Goal: Task Accomplishment & Management: Complete application form

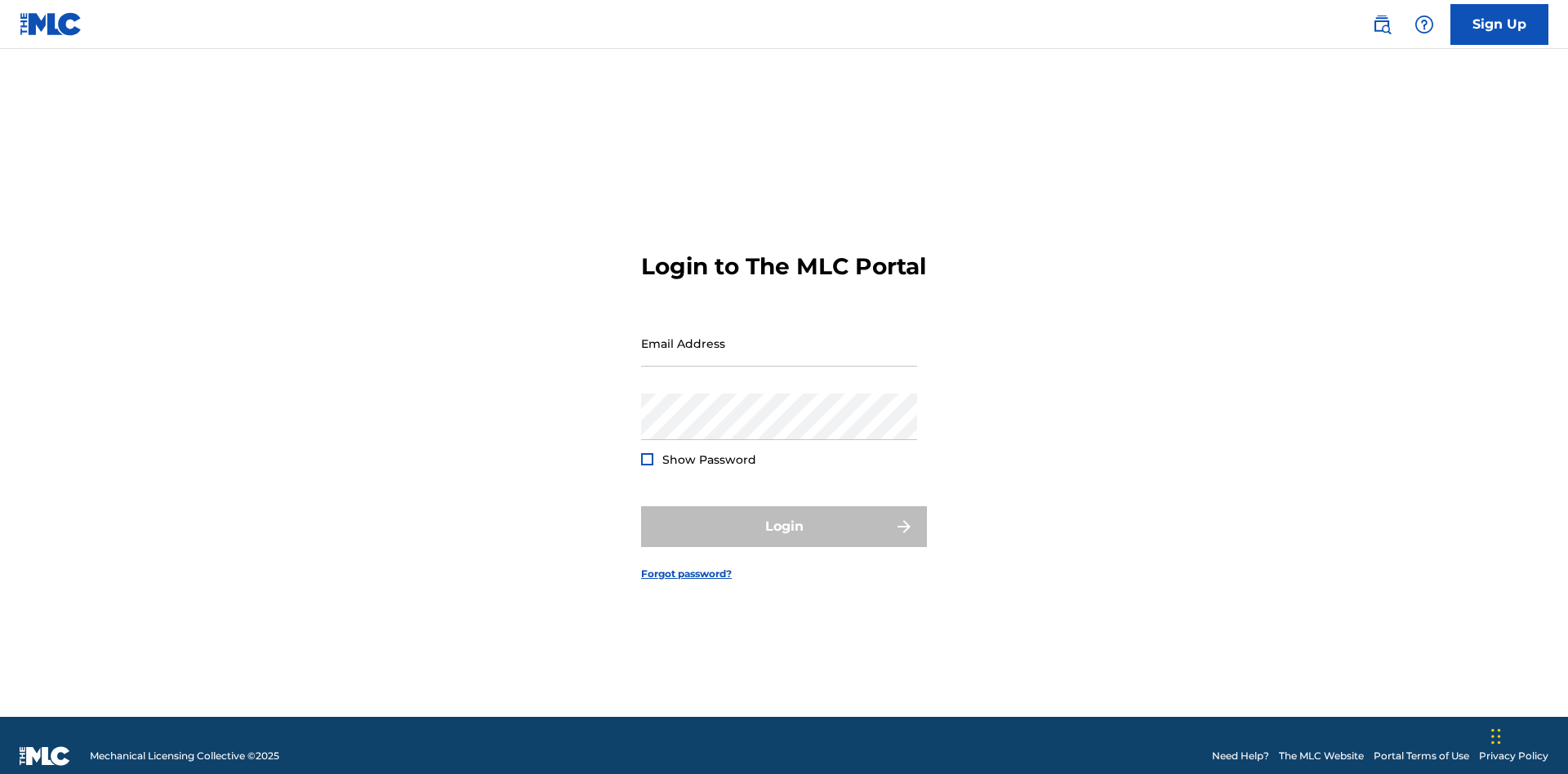
scroll to position [21, 0]
click at [1499, 24] on link "Sign Up" at bounding box center [1499, 24] width 98 height 41
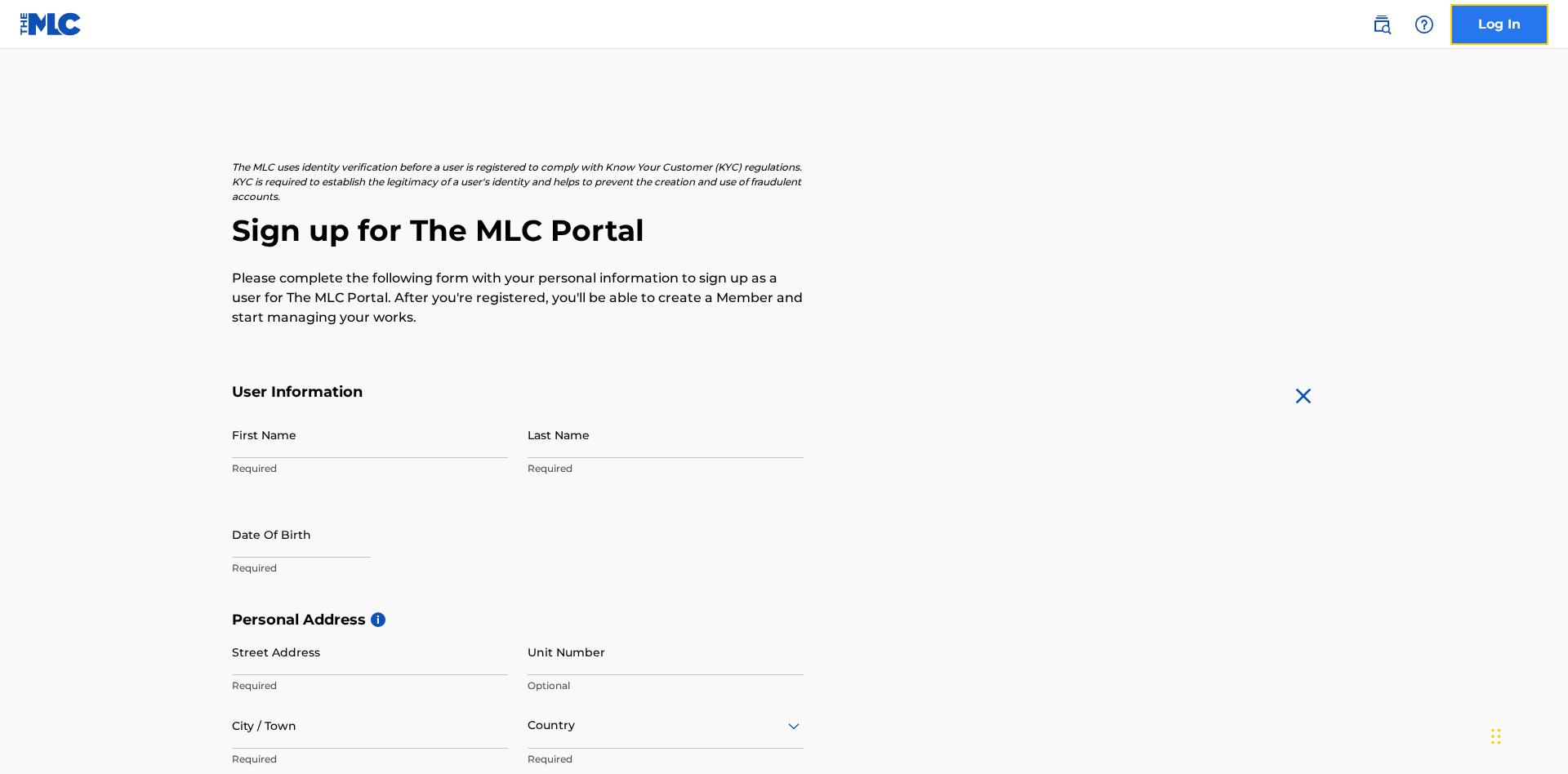
scroll to position [313, 0]
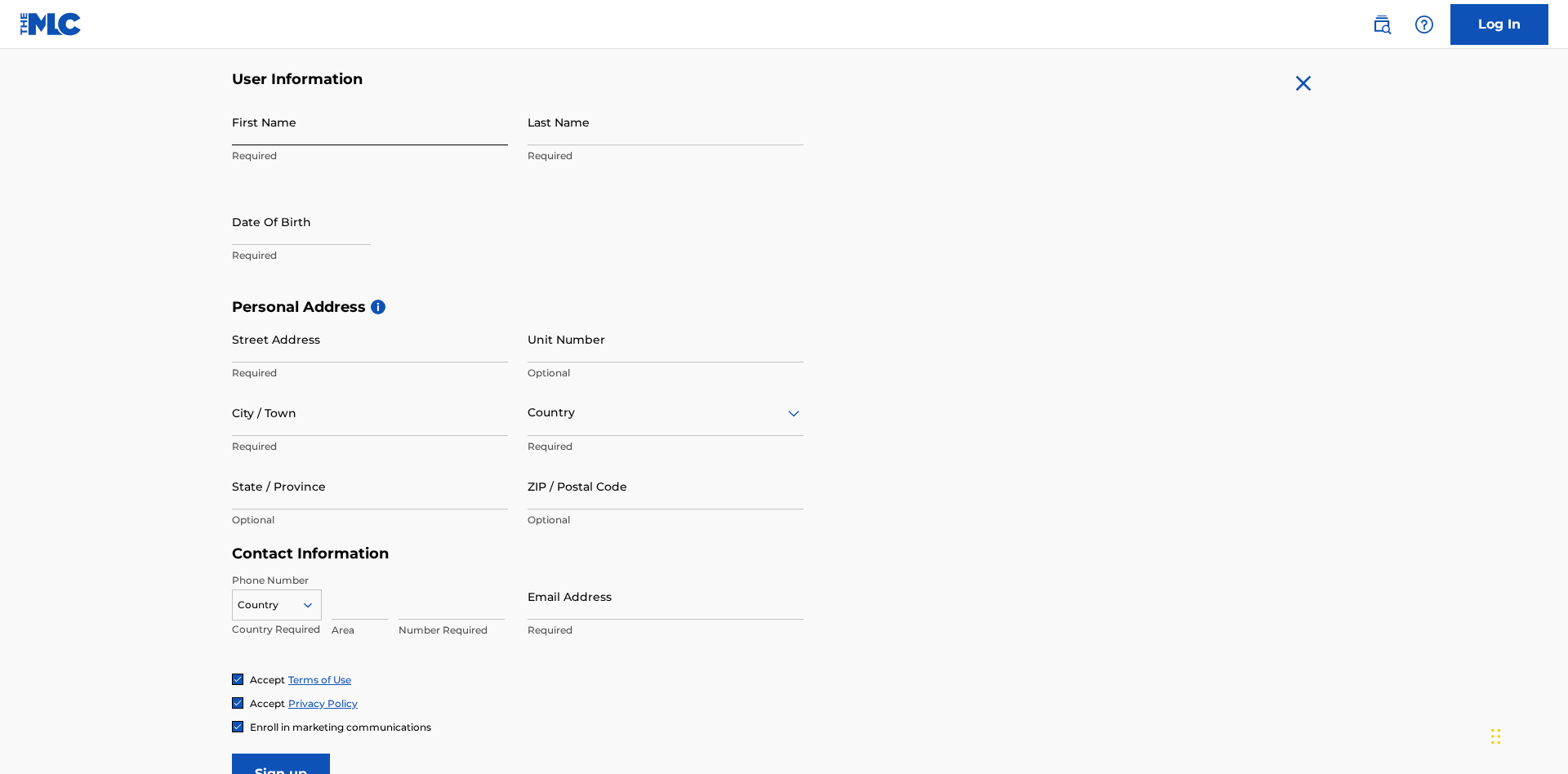
click at [370, 122] on input "First Name" at bounding box center [370, 122] width 276 height 47
type input "[PERSON_NAME]"
click at [665, 122] on input "Last Name" at bounding box center [665, 122] width 276 height 47
type input "Ribble"
click at [314, 198] on input "text" at bounding box center [301, 221] width 139 height 47
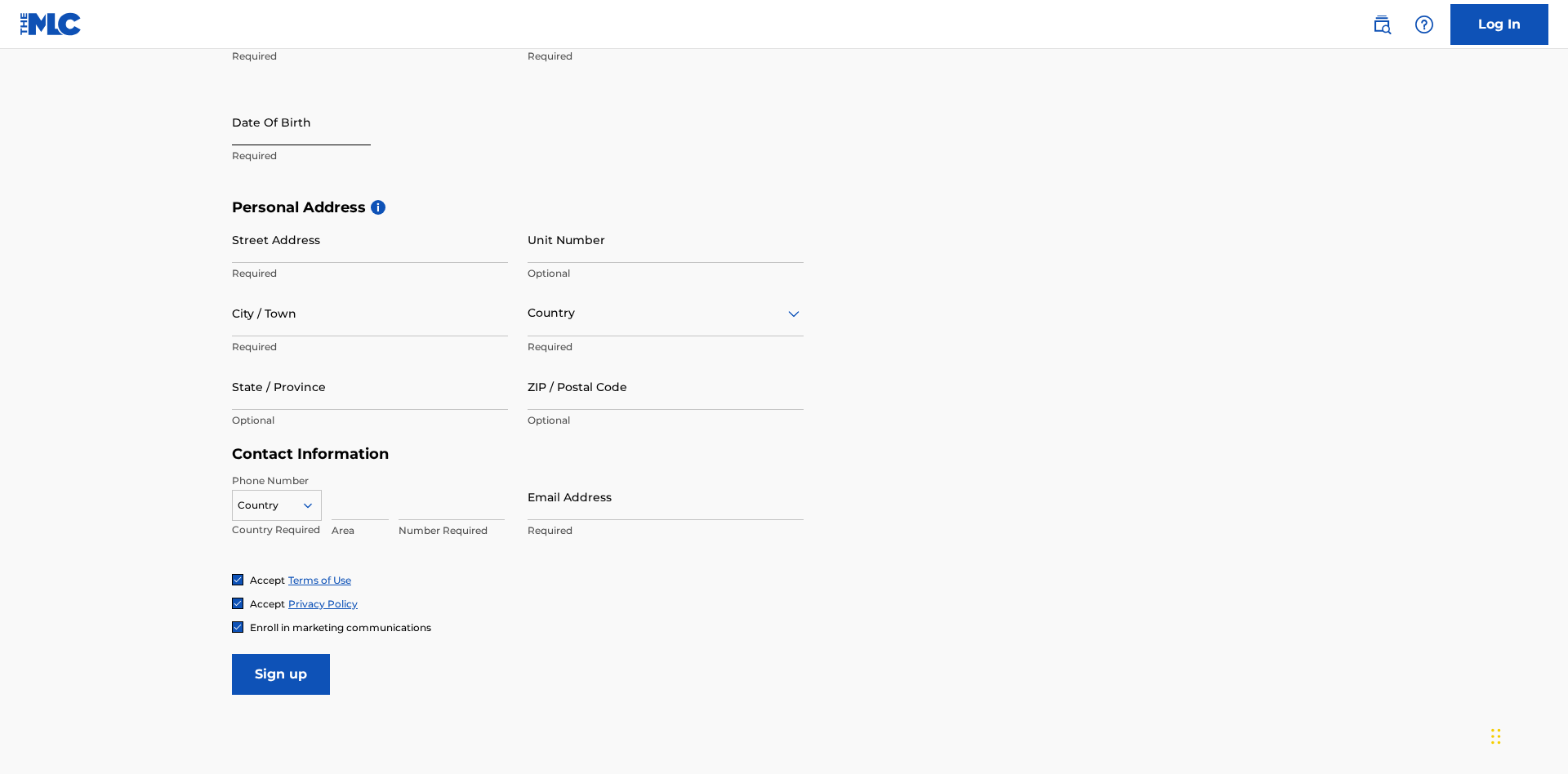
select select "8"
select select "2025"
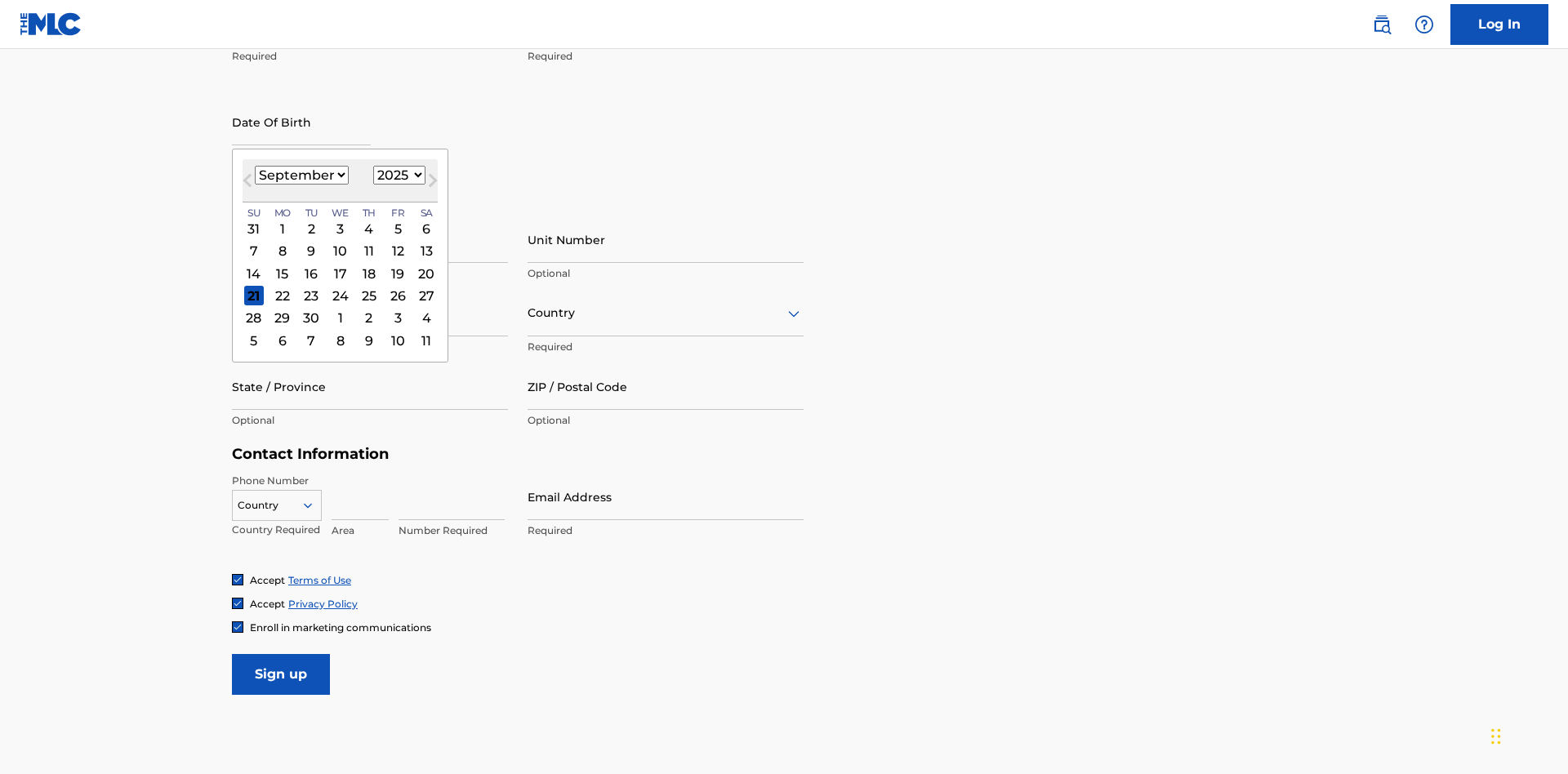
click at [301, 175] on select "January February March April May June July August September October November De…" at bounding box center [302, 175] width 94 height 19
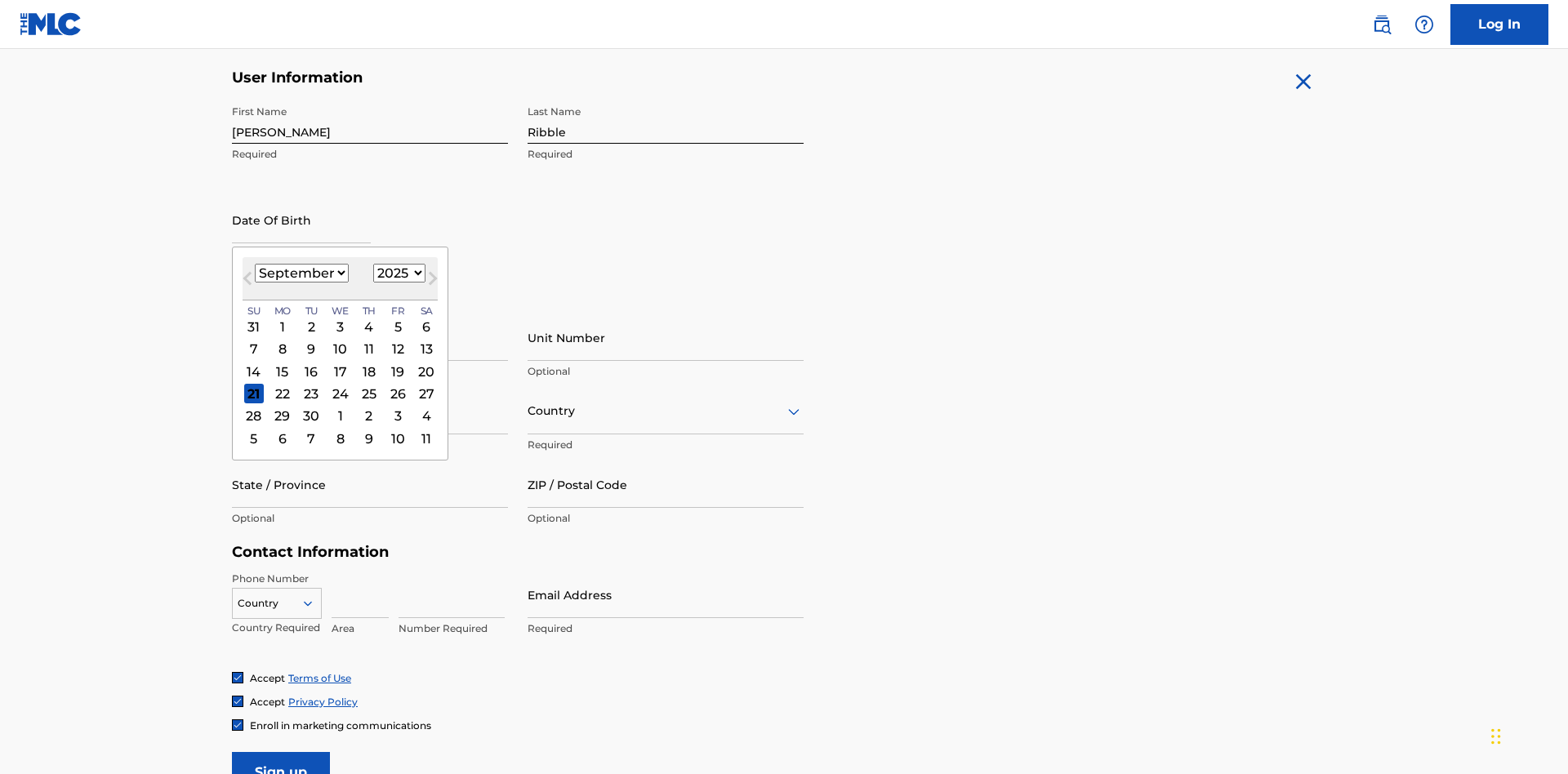
select select "0"
click at [397, 273] on select "1900 1901 1902 1903 1904 1905 1906 1907 1908 1909 1910 1911 1912 1913 1914 1915…" at bounding box center [399, 274] width 53 height 19
select select "1985"
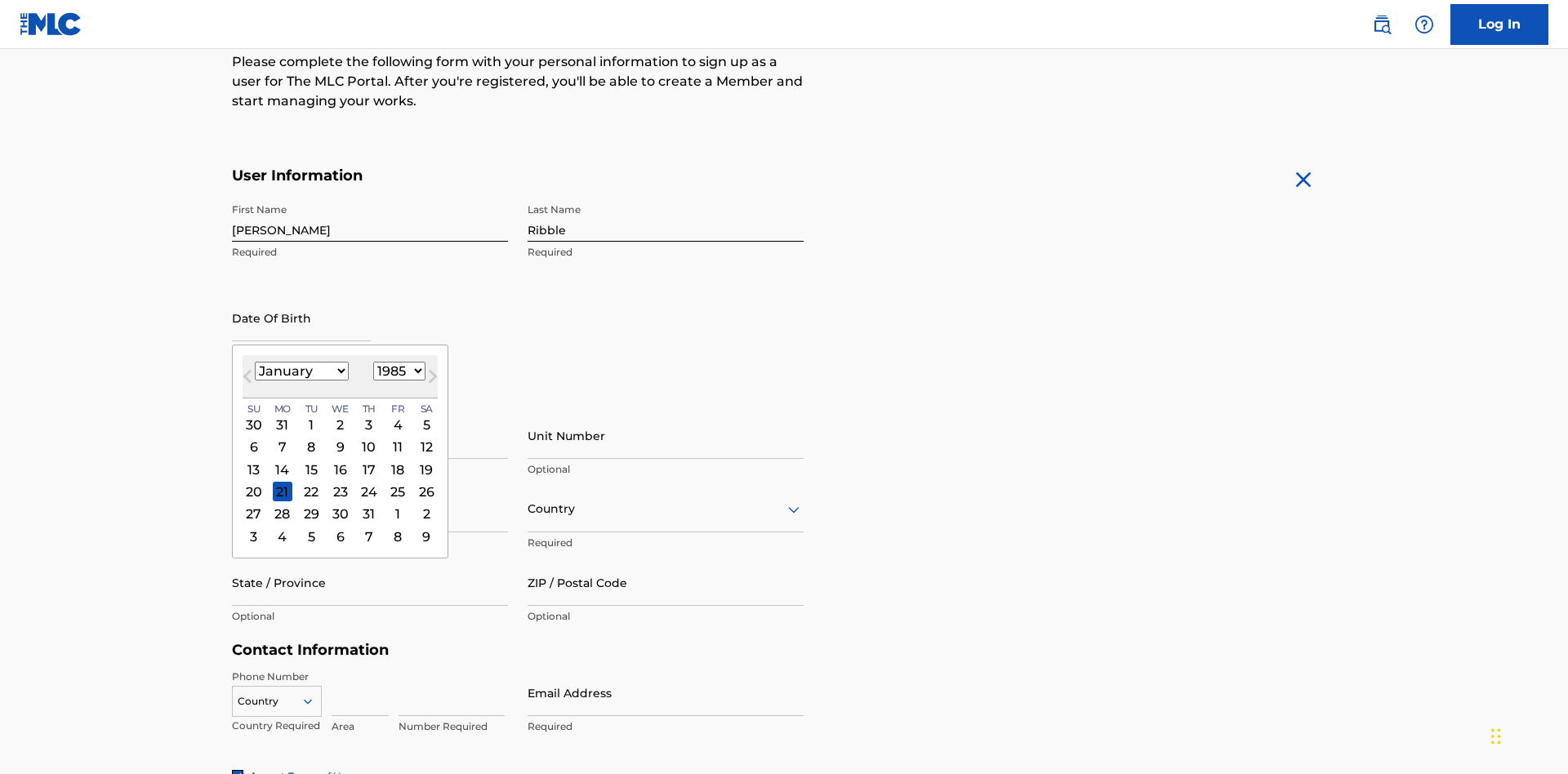
click at [397, 370] on select "1900 1901 1902 1903 1904 1905 1906 1907 1908 1909 1910 1911 1912 1913 1914 1915…" at bounding box center [399, 371] width 53 height 19
click at [310, 437] on div "8" at bounding box center [311, 447] width 19 height 19
type input "January 8 1985"
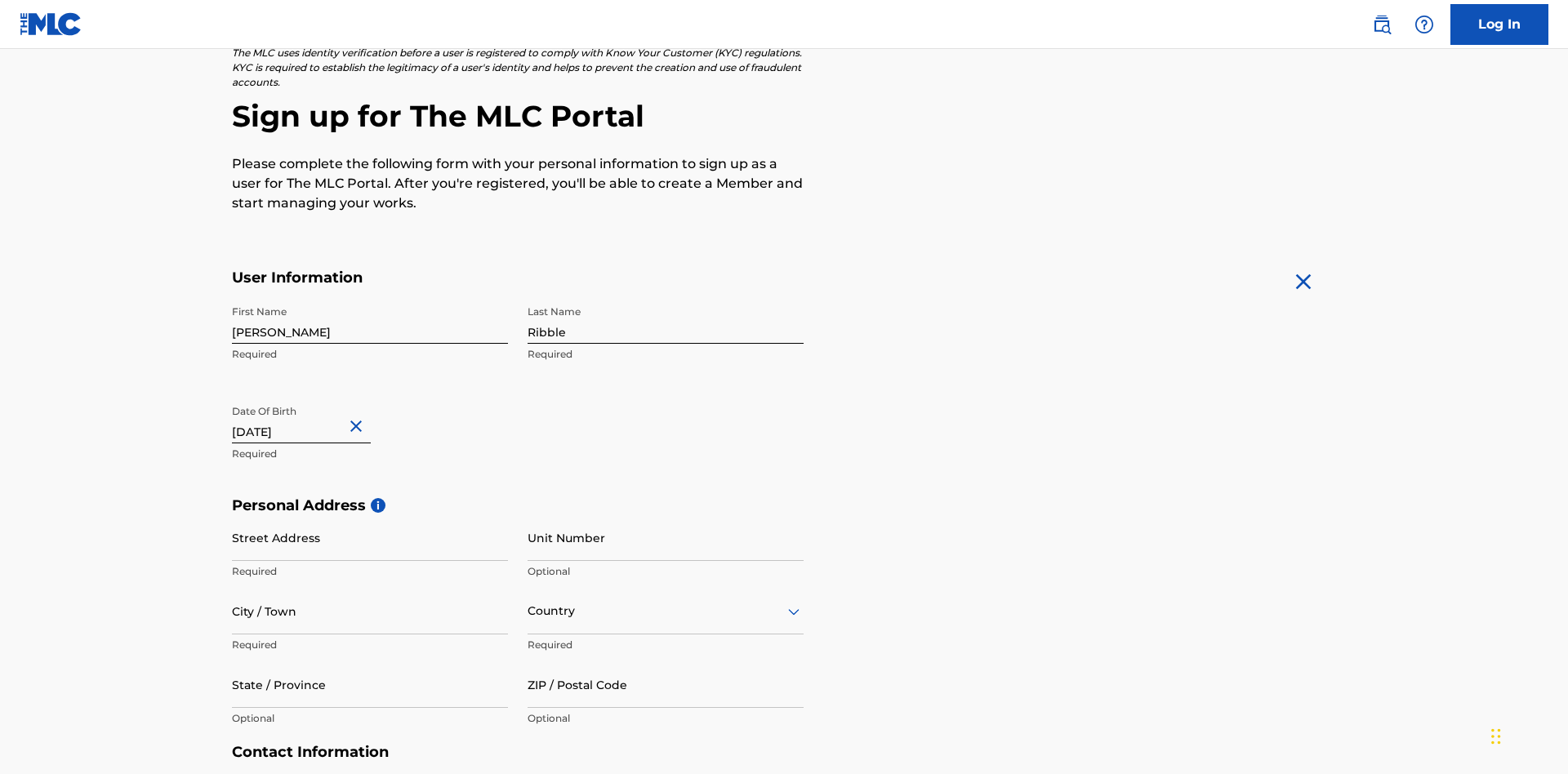
scroll to position [503, 0]
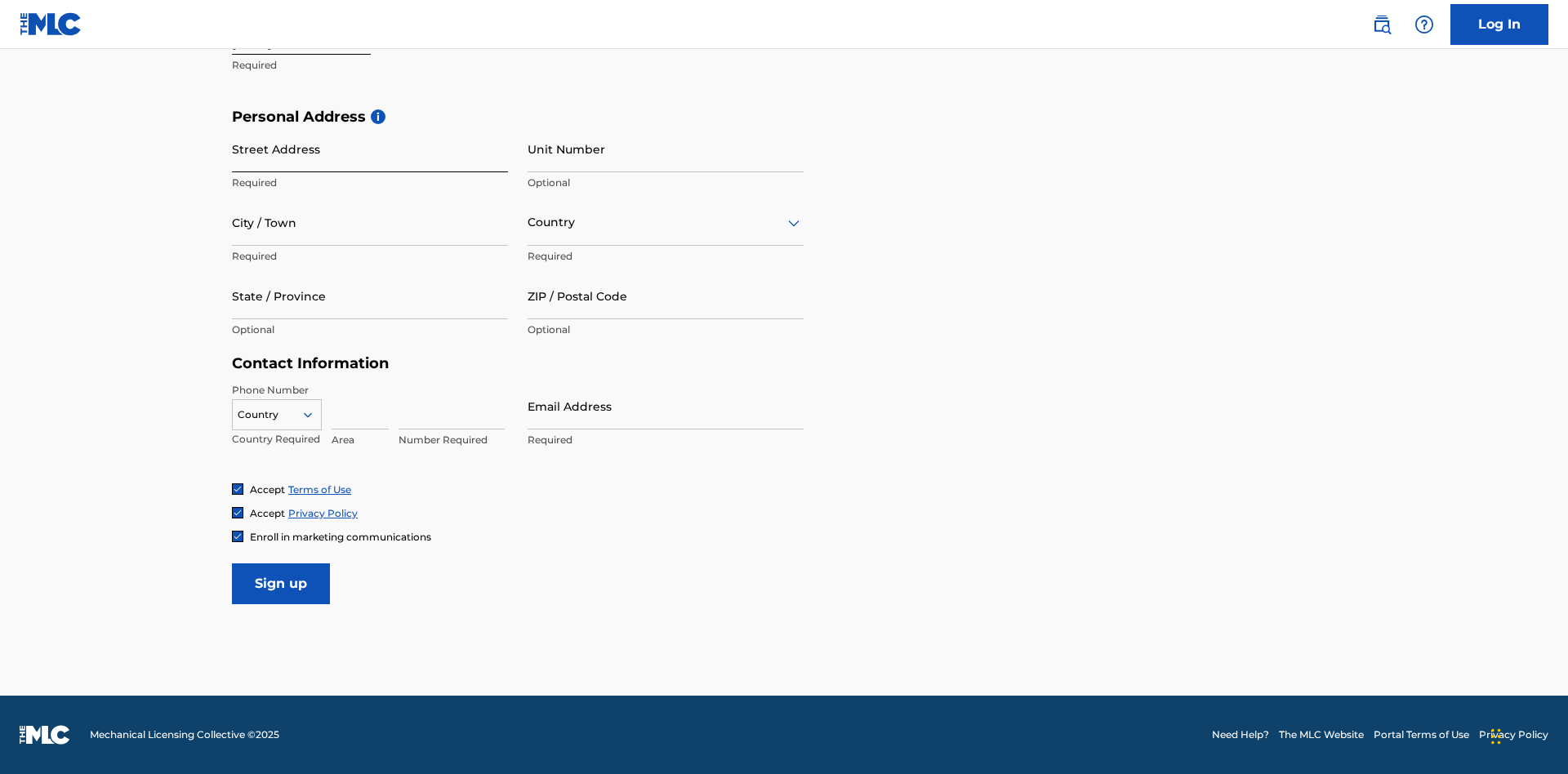
click at [370, 148] on input "Street Address" at bounding box center [370, 148] width 276 height 47
type input "9909 Elks Run Rd"
click at [370, 222] on input "City / Town" at bounding box center [370, 222] width 276 height 47
type input "Roseville"
click at [528, 222] on input "text" at bounding box center [528, 223] width 3 height 17
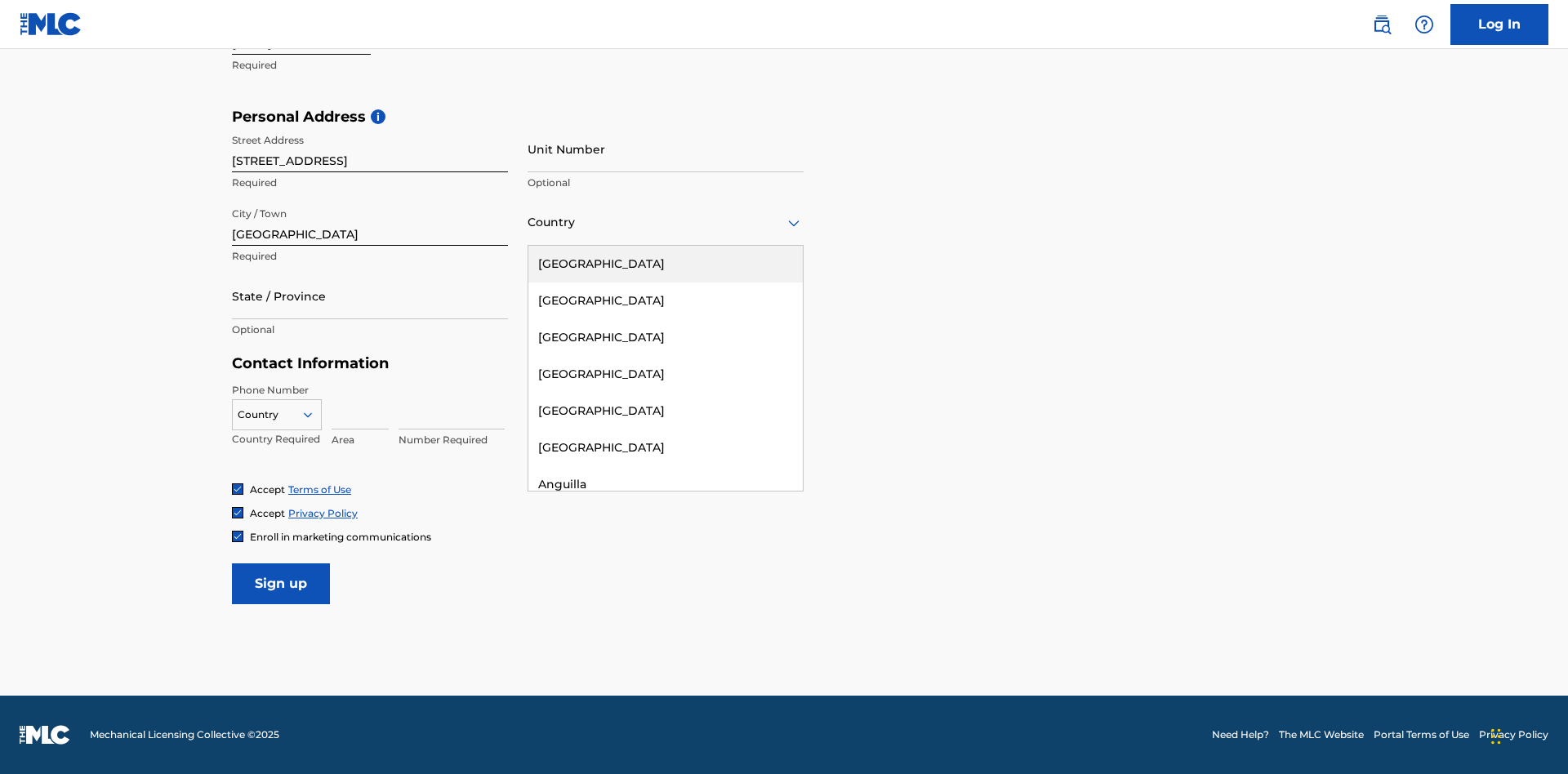
click at [665, 264] on div "United States" at bounding box center [665, 264] width 275 height 36
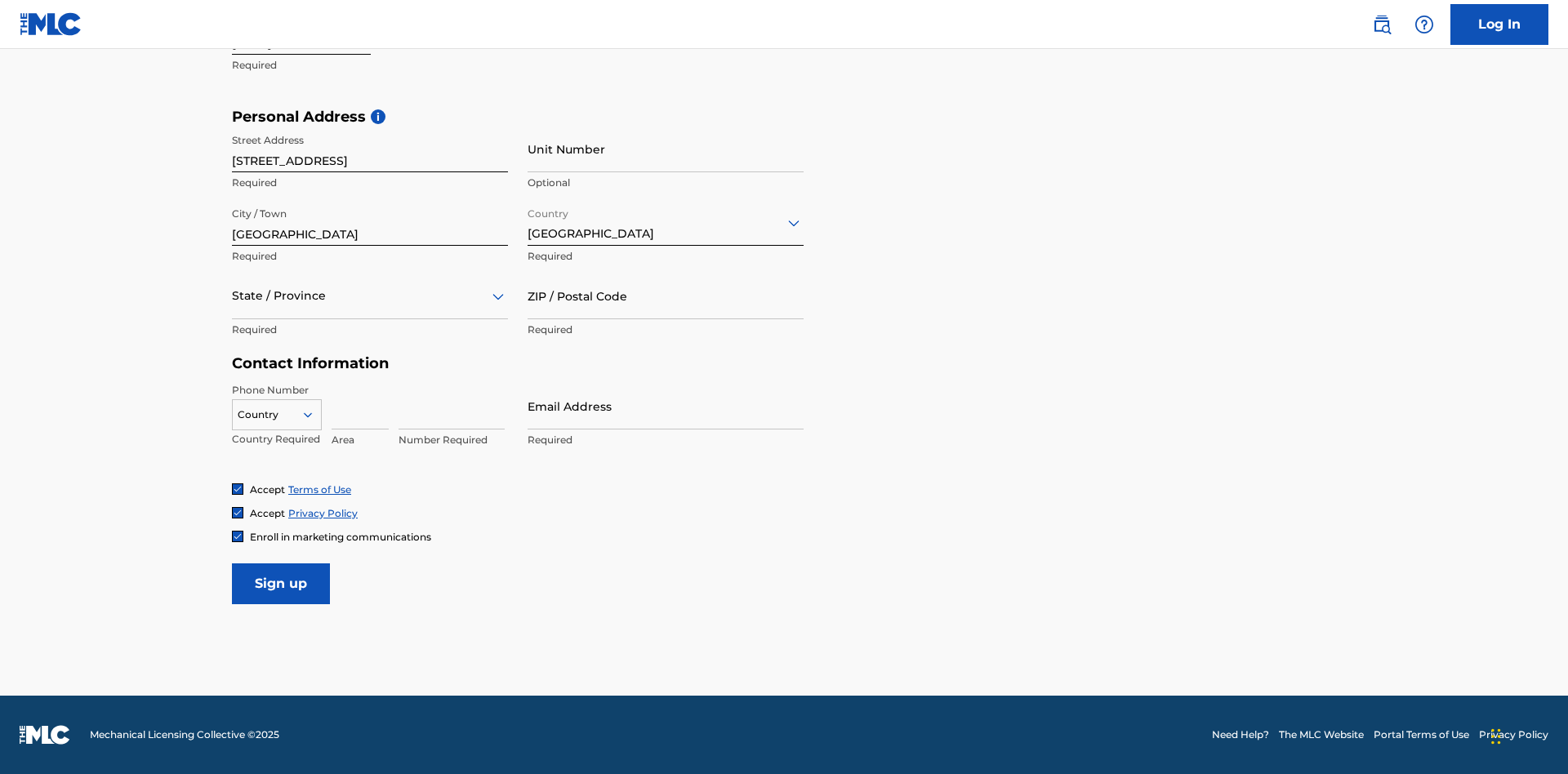
click at [370, 296] on div at bounding box center [370, 296] width 276 height 20
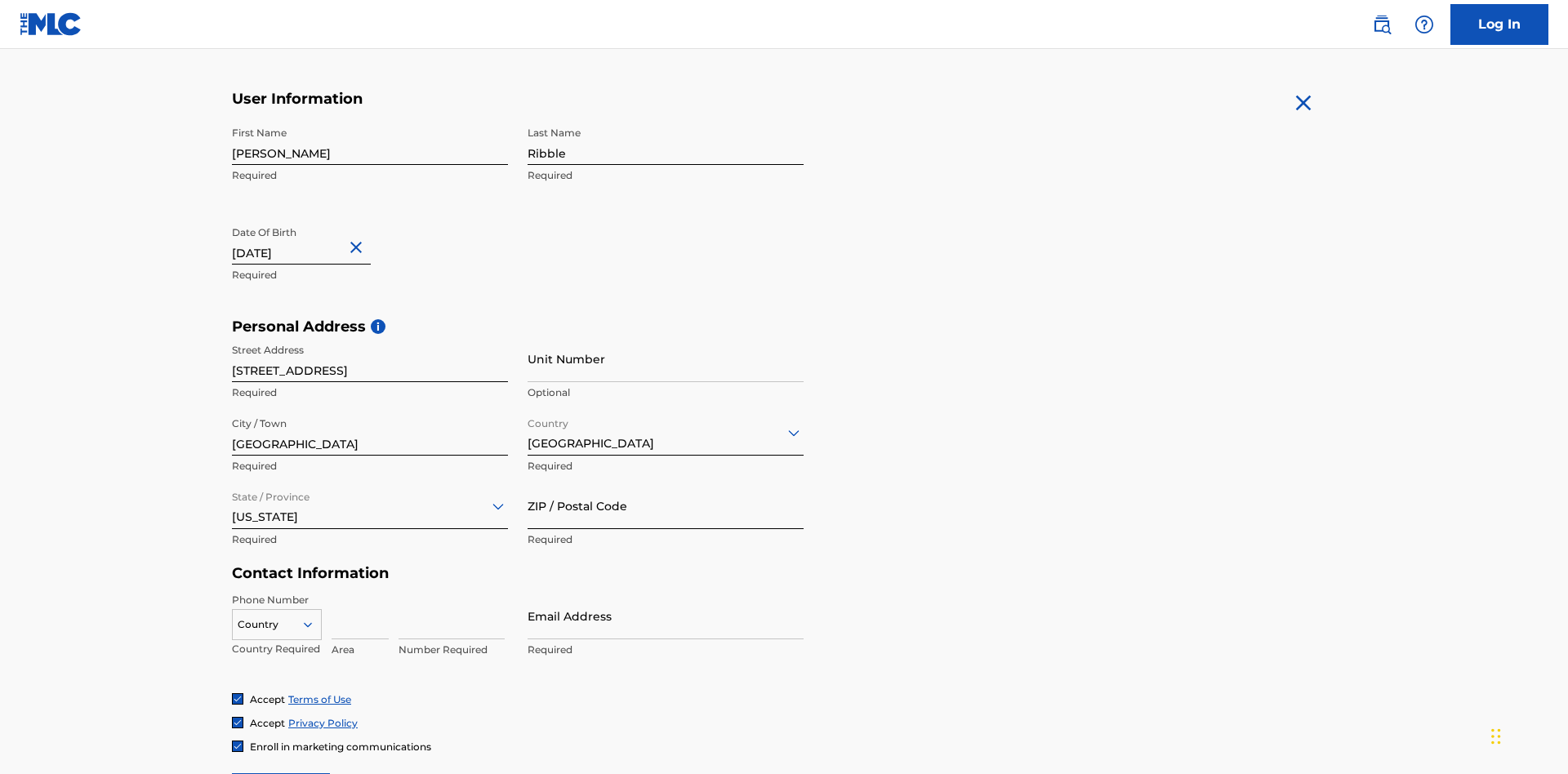
click at [665, 482] on input "ZIP / Postal Code" at bounding box center [665, 505] width 276 height 47
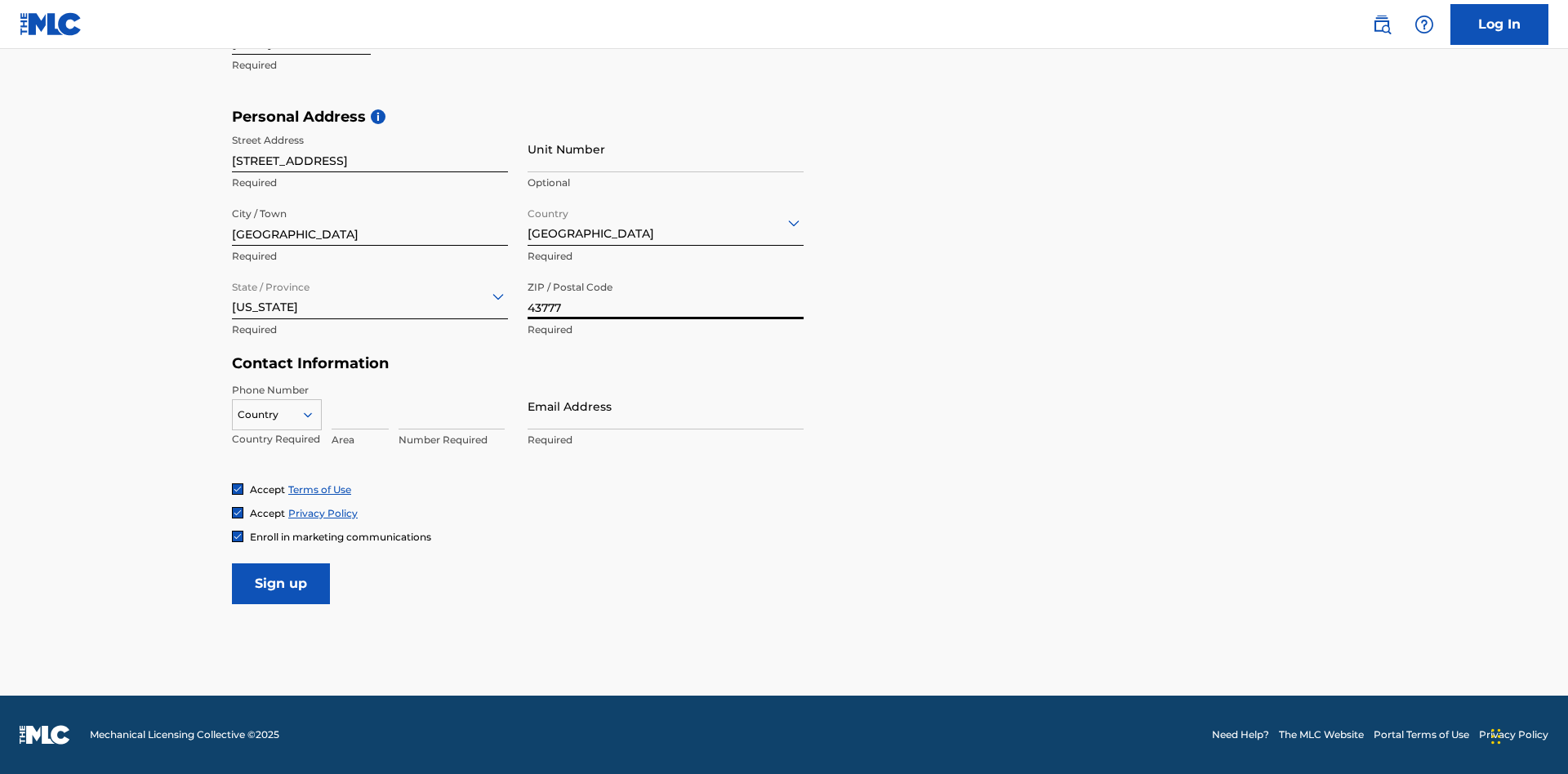
type input "43777"
click at [314, 414] on icon at bounding box center [307, 414] width 14 height 14
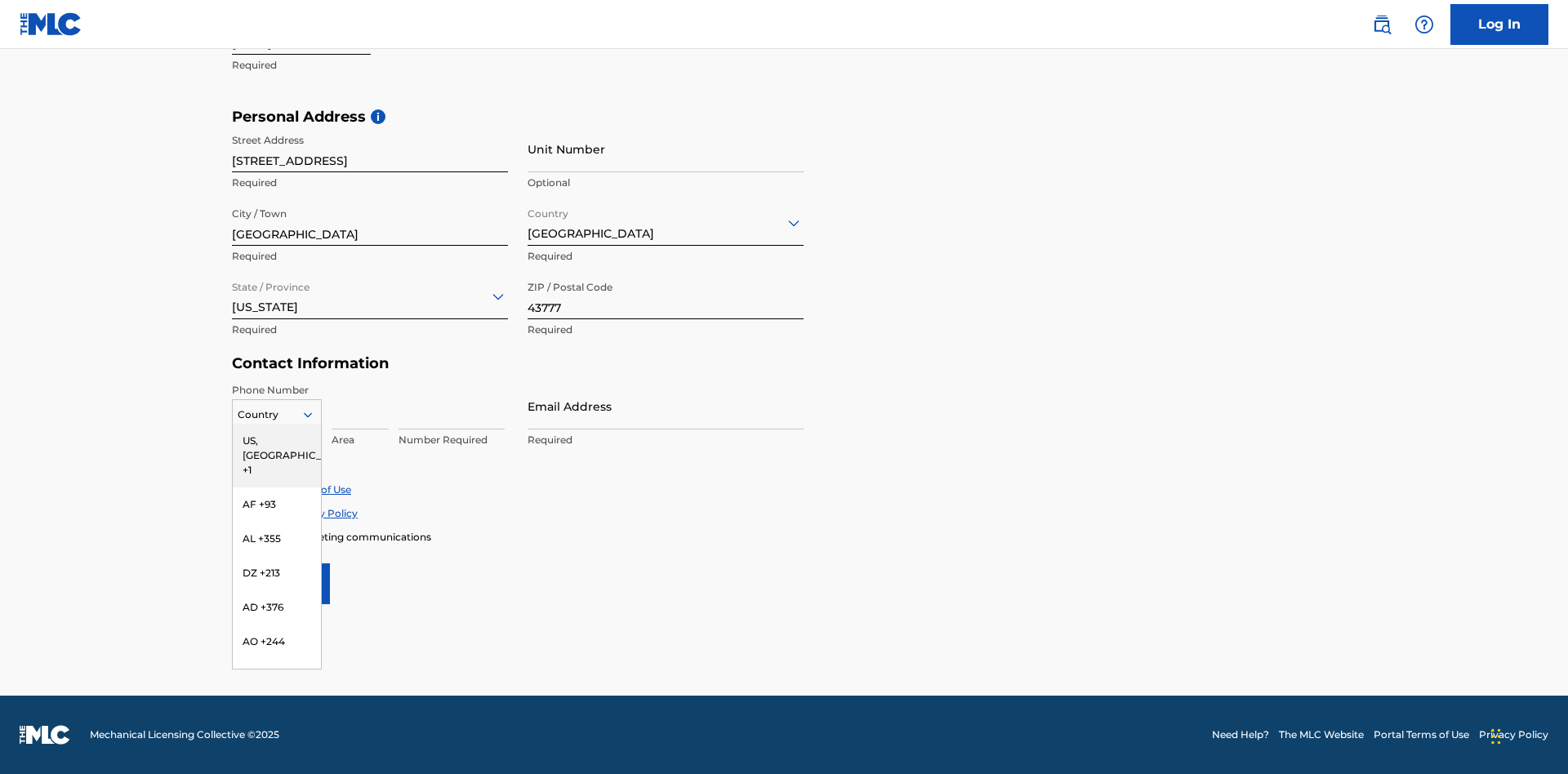
click at [277, 440] on div "US, CA +1" at bounding box center [277, 455] width 88 height 64
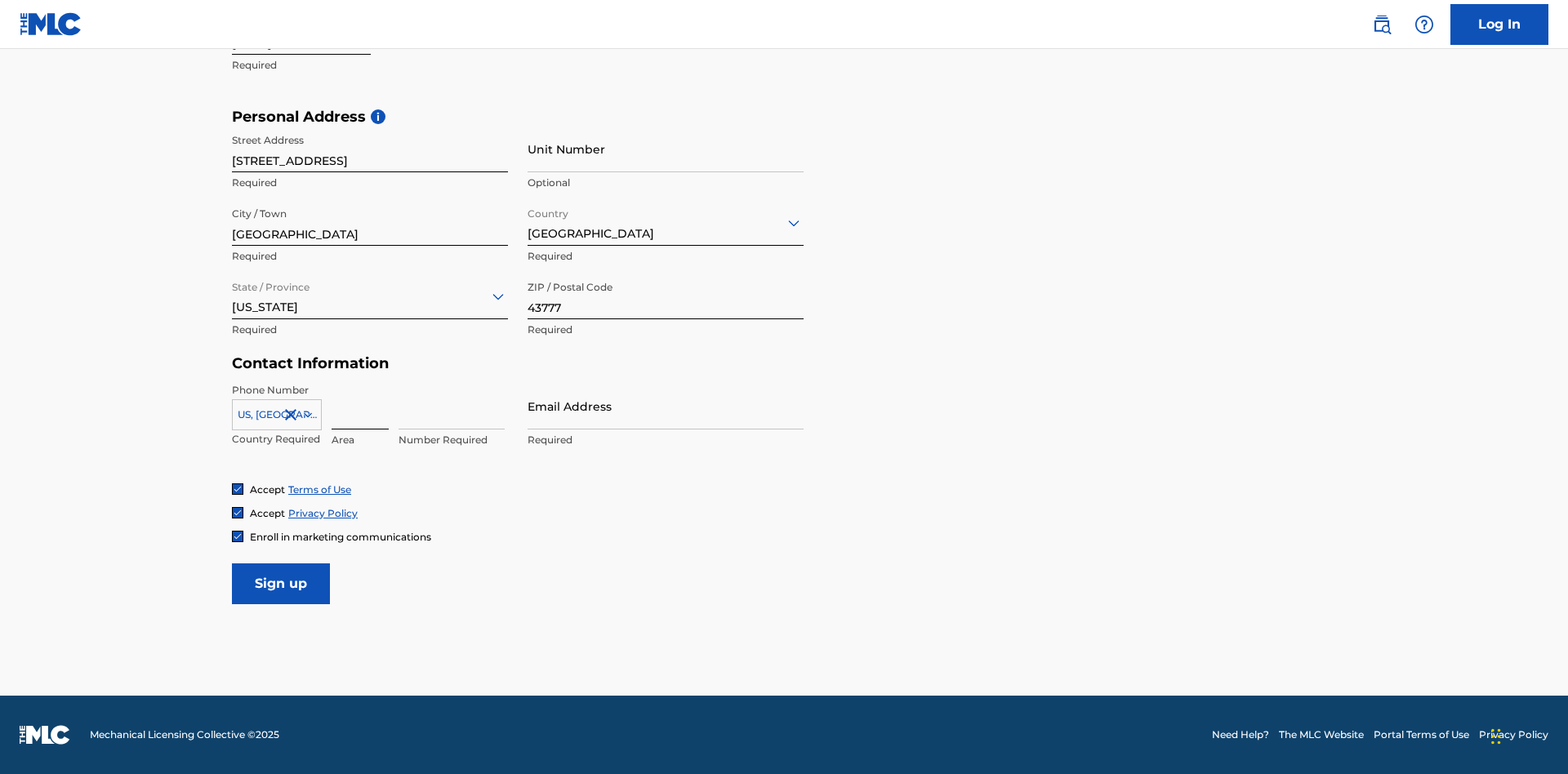
click at [360, 406] on input at bounding box center [360, 406] width 57 height 47
type input "740"
click at [452, 406] on input at bounding box center [451, 406] width 106 height 47
type input "8086351"
click at [665, 406] on input "Email Address" at bounding box center [665, 406] width 276 height 47
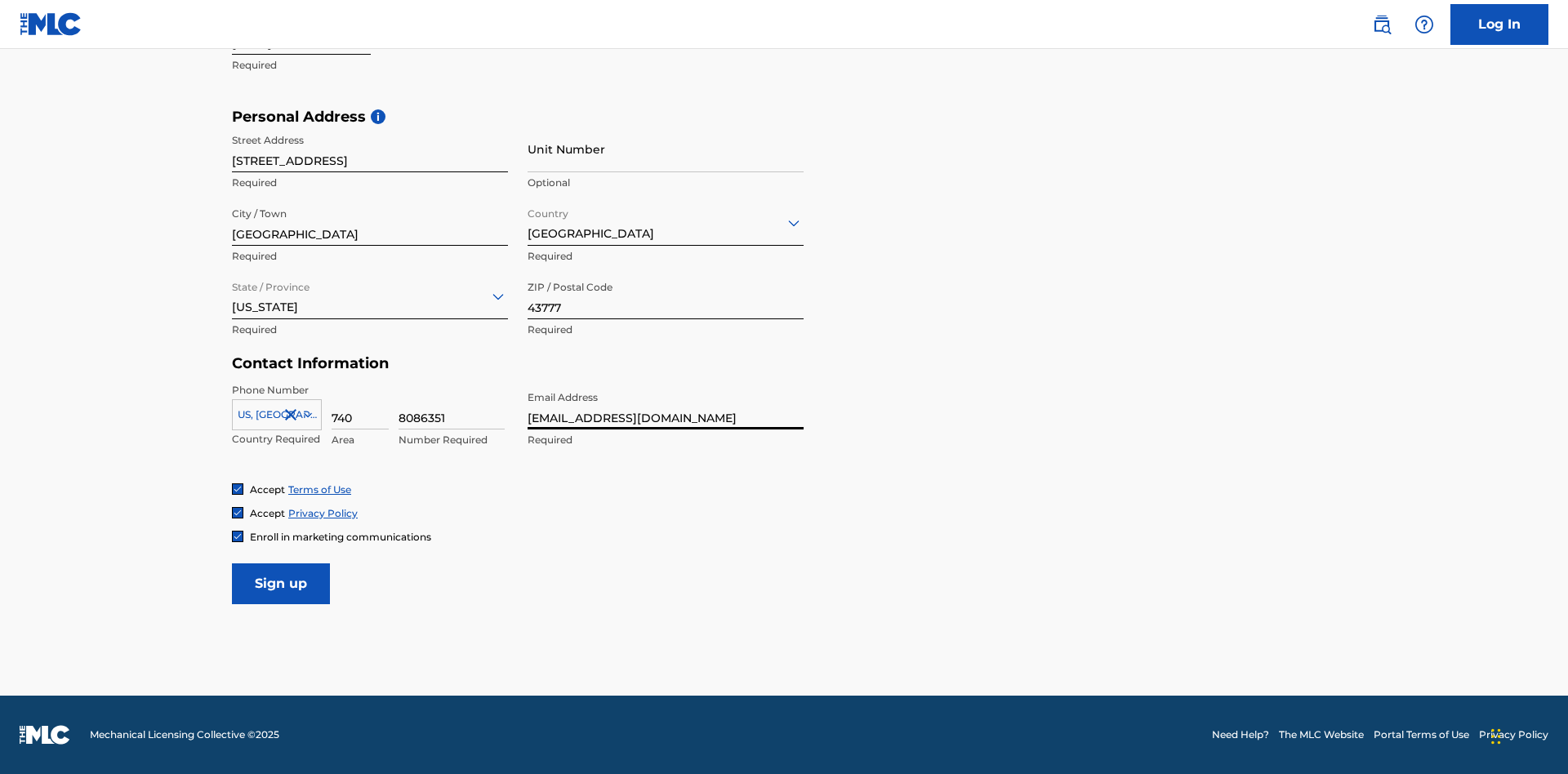
scroll to position [0, 40]
type input "[EMAIL_ADDRESS][DOMAIN_NAME]"
click at [281, 583] on input "Sign up" at bounding box center [280, 584] width 98 height 41
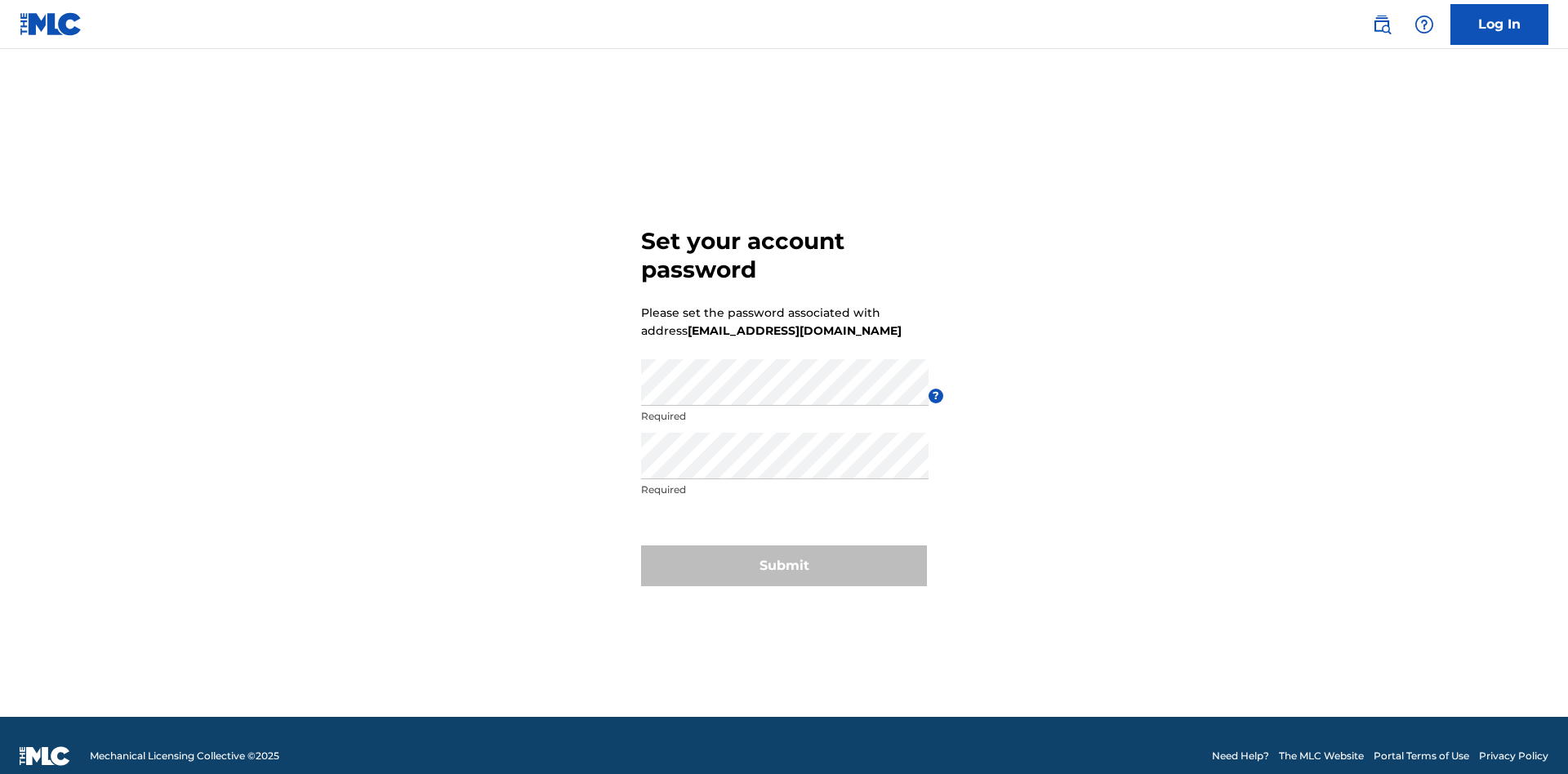
scroll to position [21, 0]
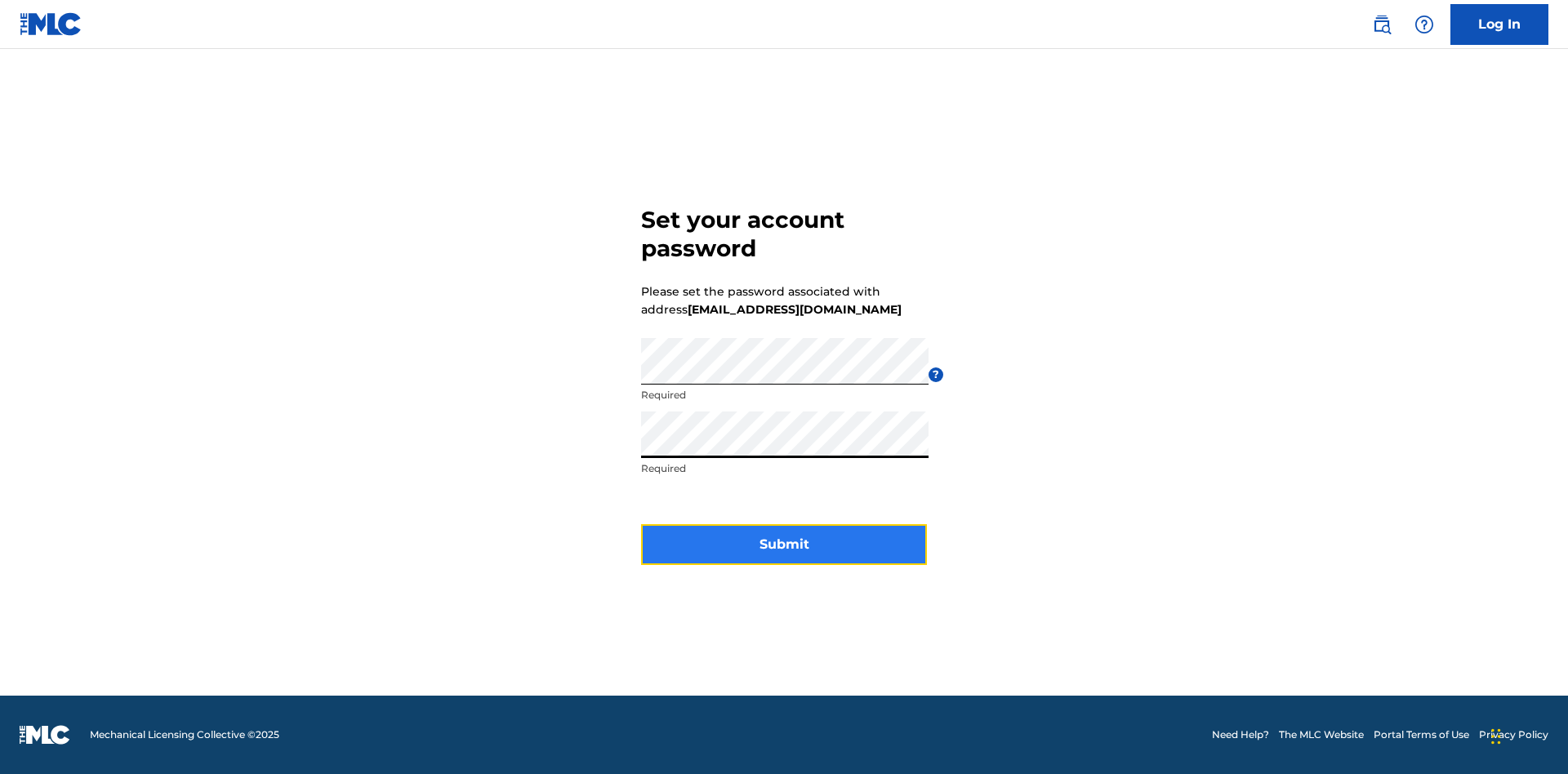
click at [784, 554] on button "Submit" at bounding box center [784, 544] width 286 height 41
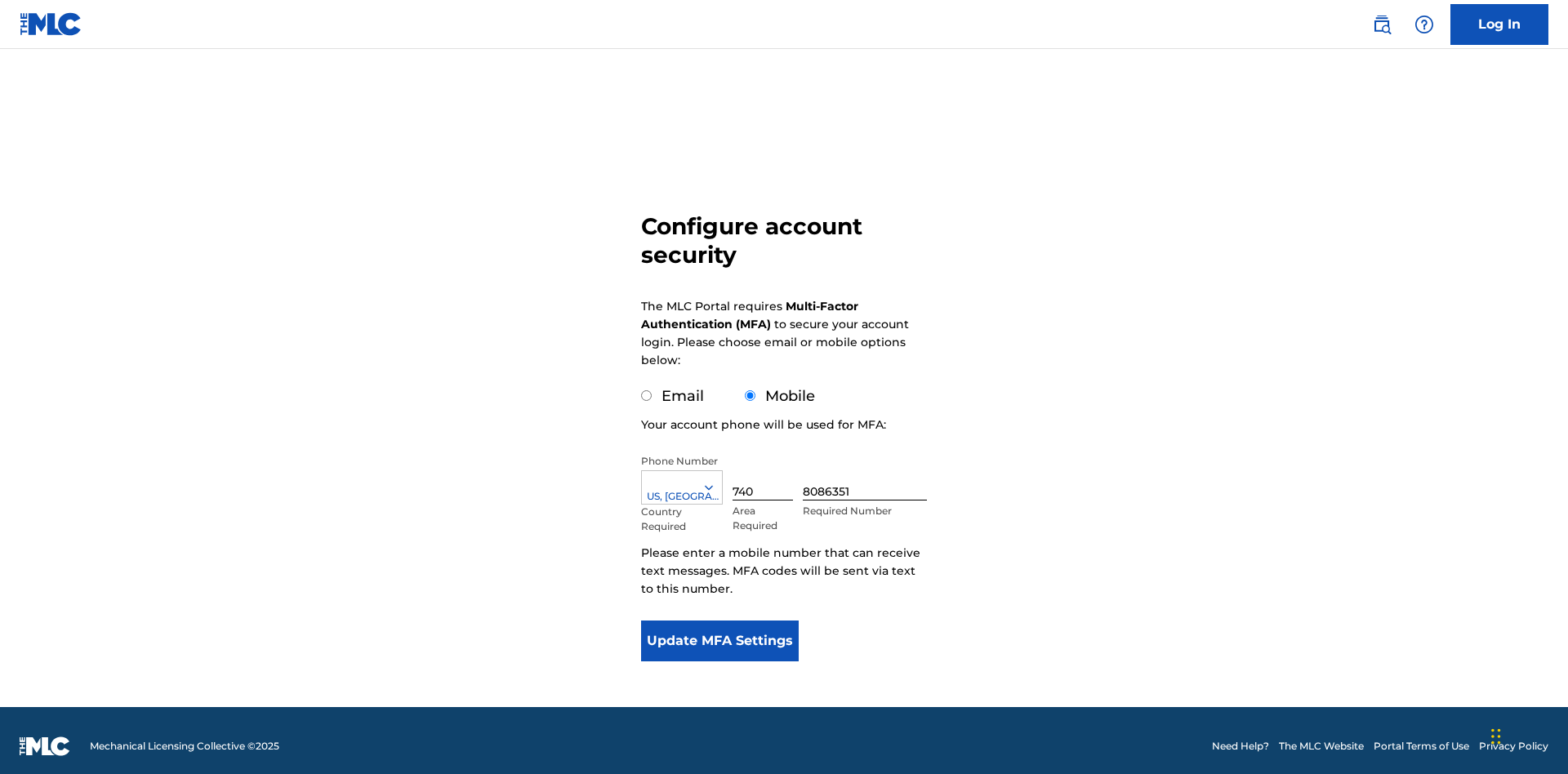
scroll to position [16, 0]
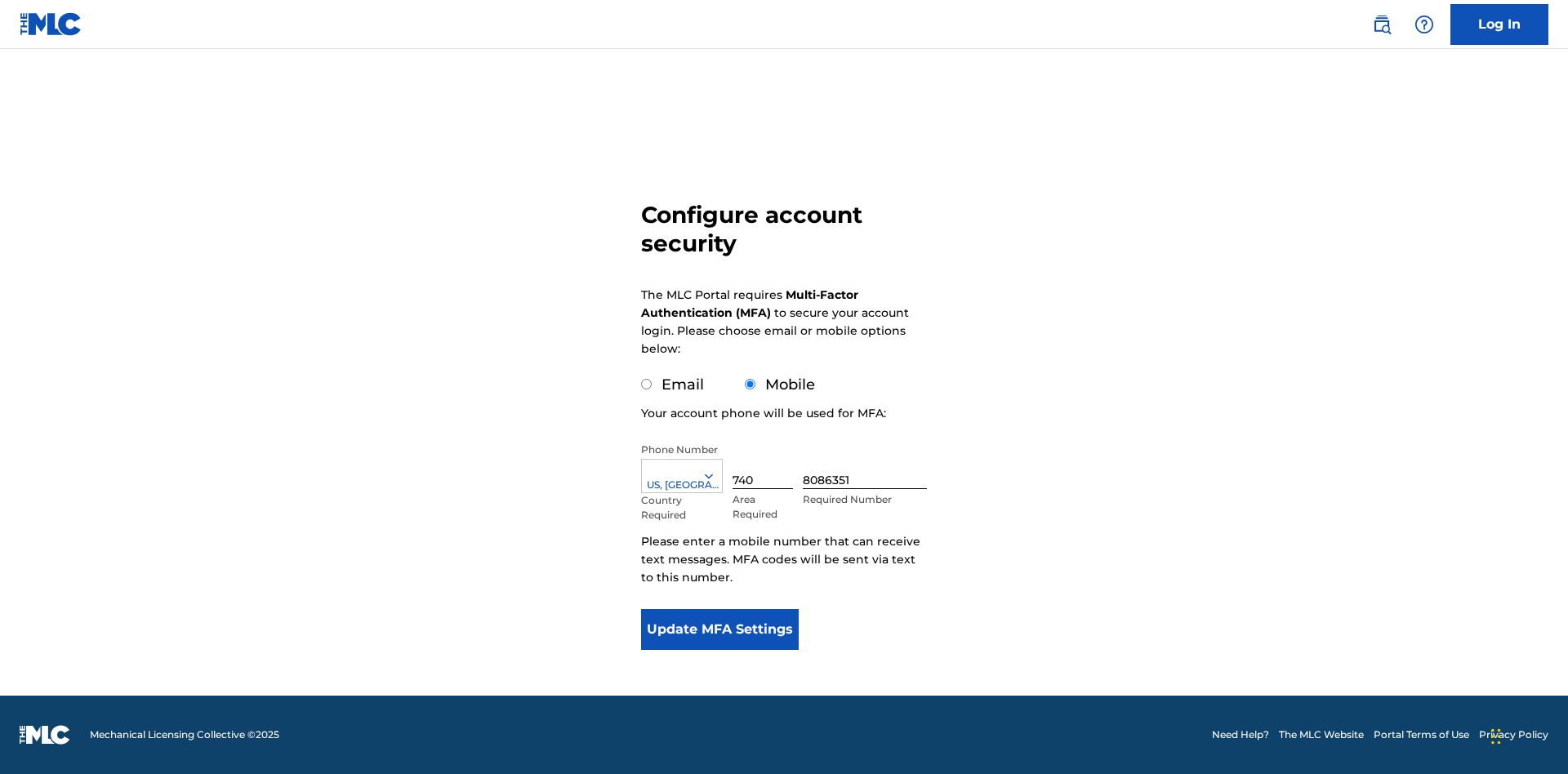
click at [647, 385] on input "Email" at bounding box center [646, 384] width 11 height 11
radio input "true"
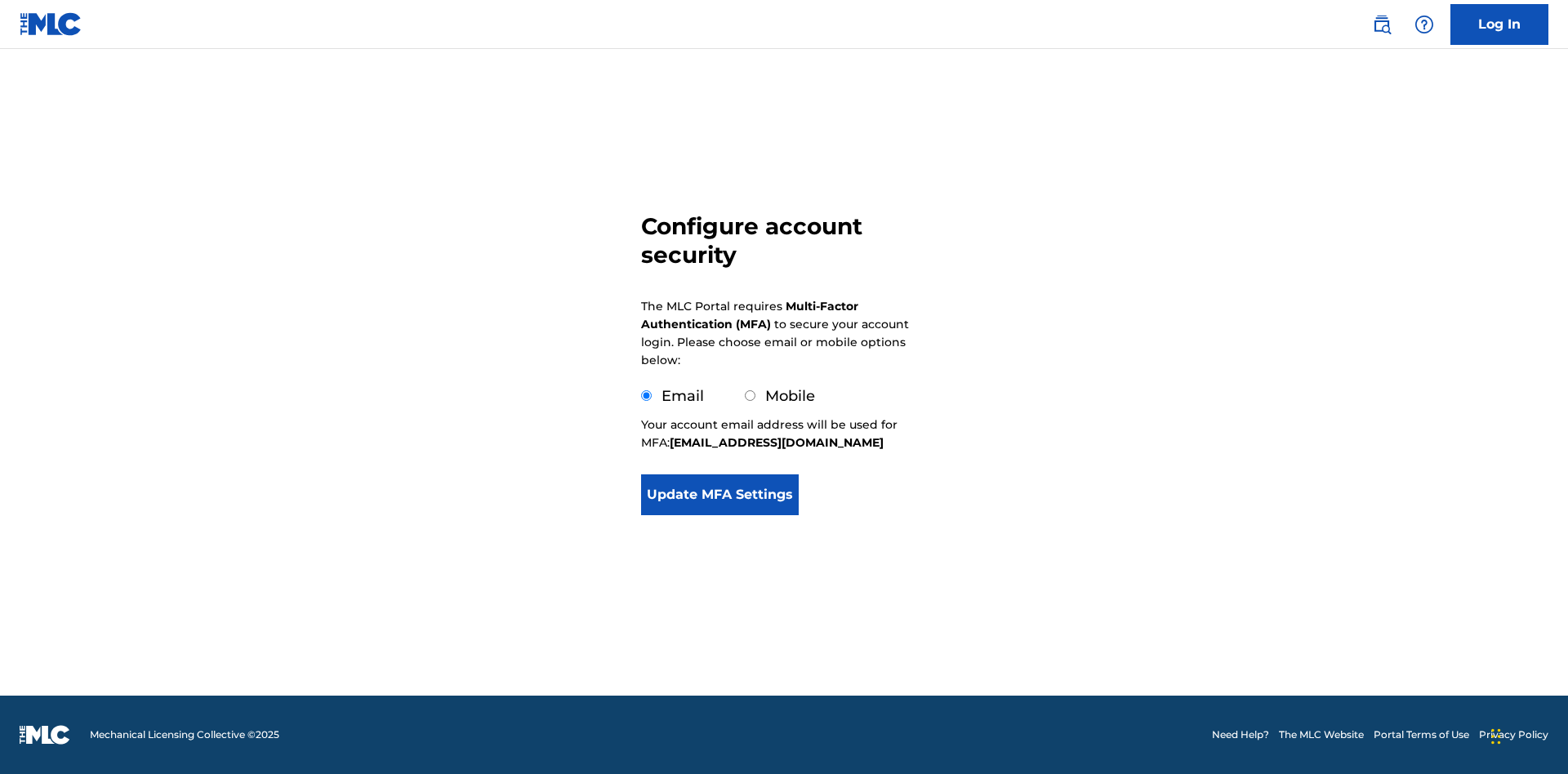
scroll to position [0, 0]
click at [720, 499] on button "Update MFA Settings" at bounding box center [720, 495] width 158 height 41
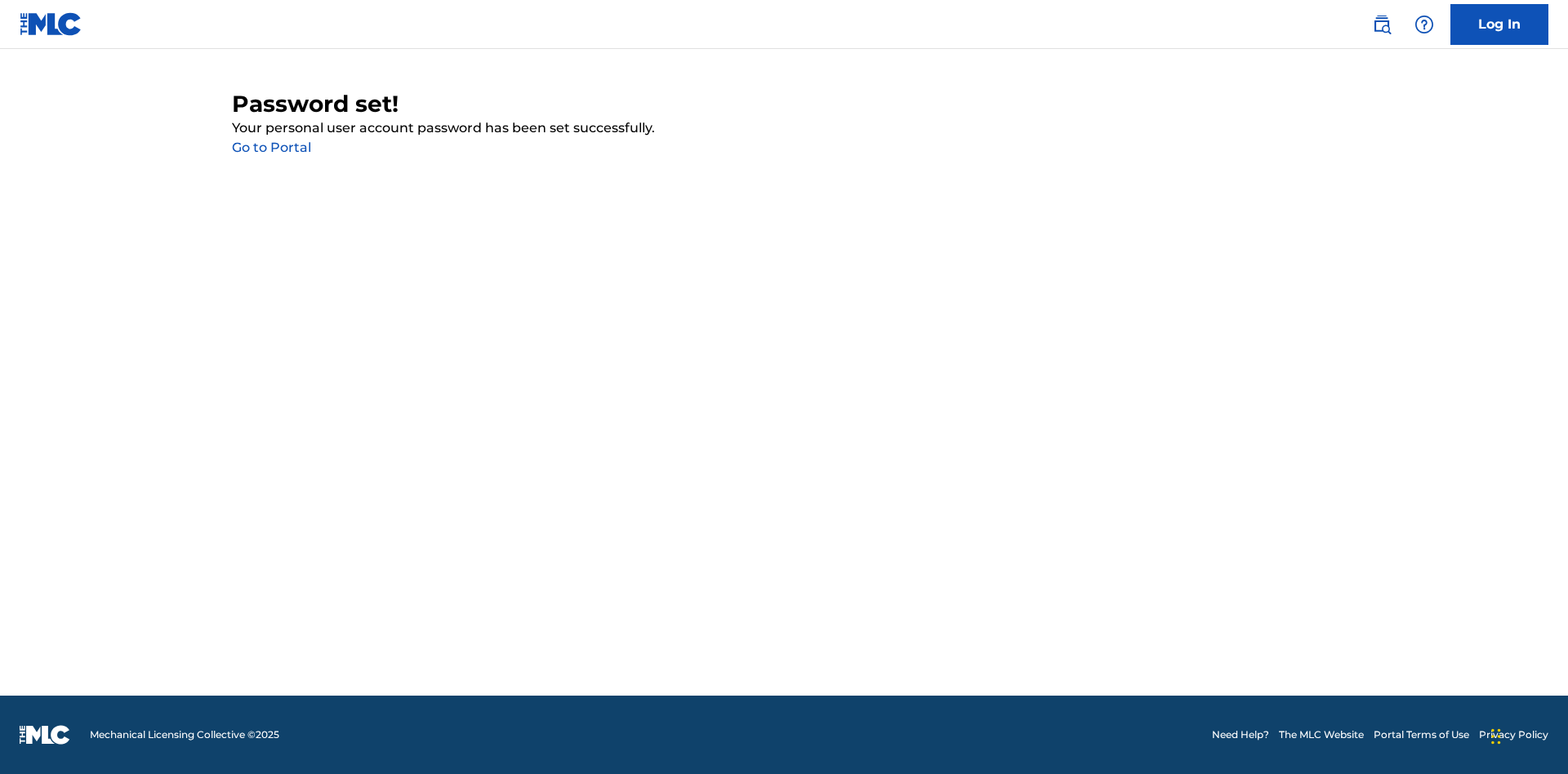
click at [271, 147] on link "Go to Portal" at bounding box center [271, 147] width 79 height 15
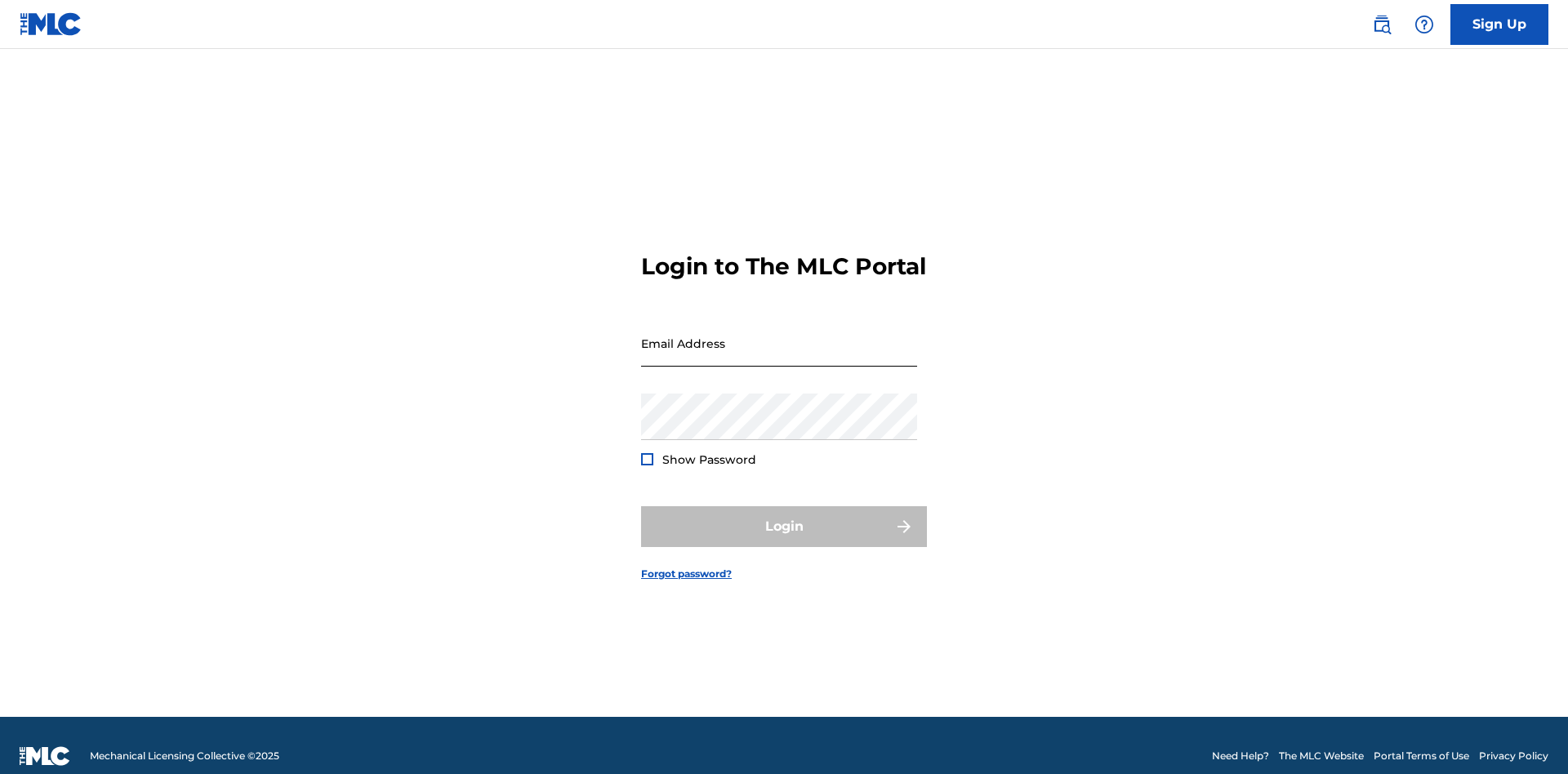
click at [779, 336] on input "Email Address" at bounding box center [779, 343] width 276 height 47
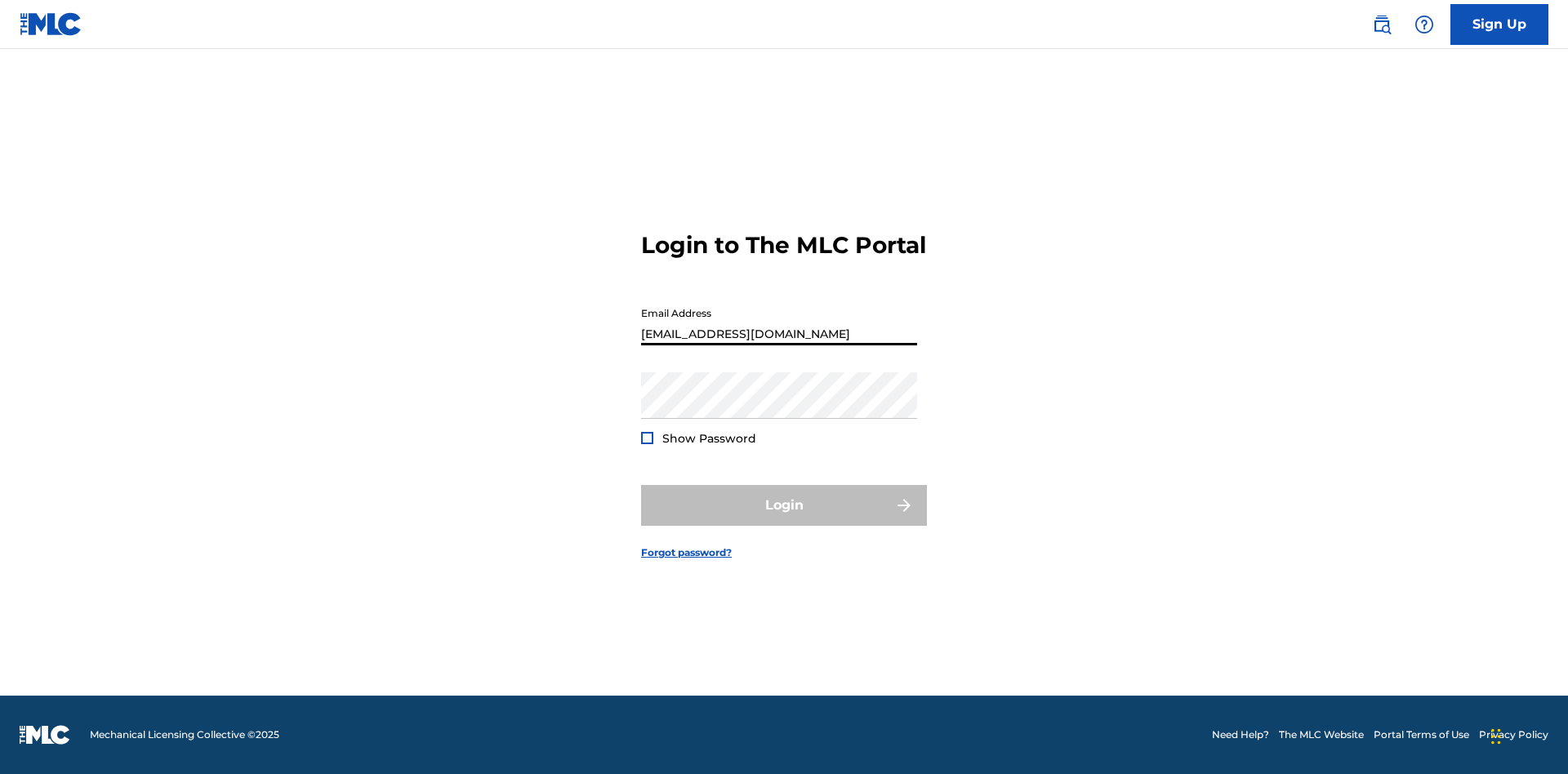
scroll to position [0, 40]
type input "[EMAIL_ADDRESS][DOMAIN_NAME]"
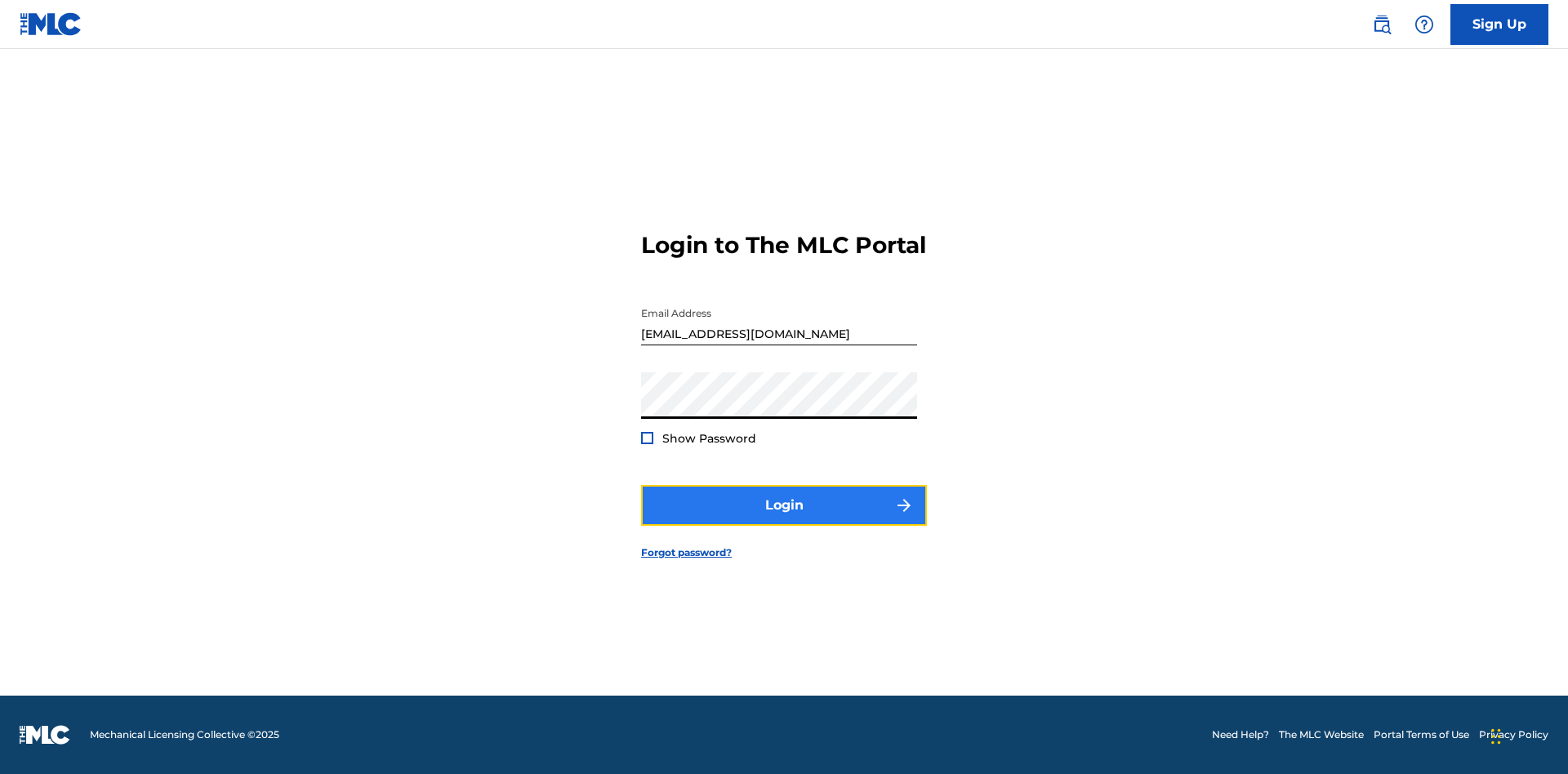
click at [784, 520] on button "Login" at bounding box center [784, 505] width 286 height 41
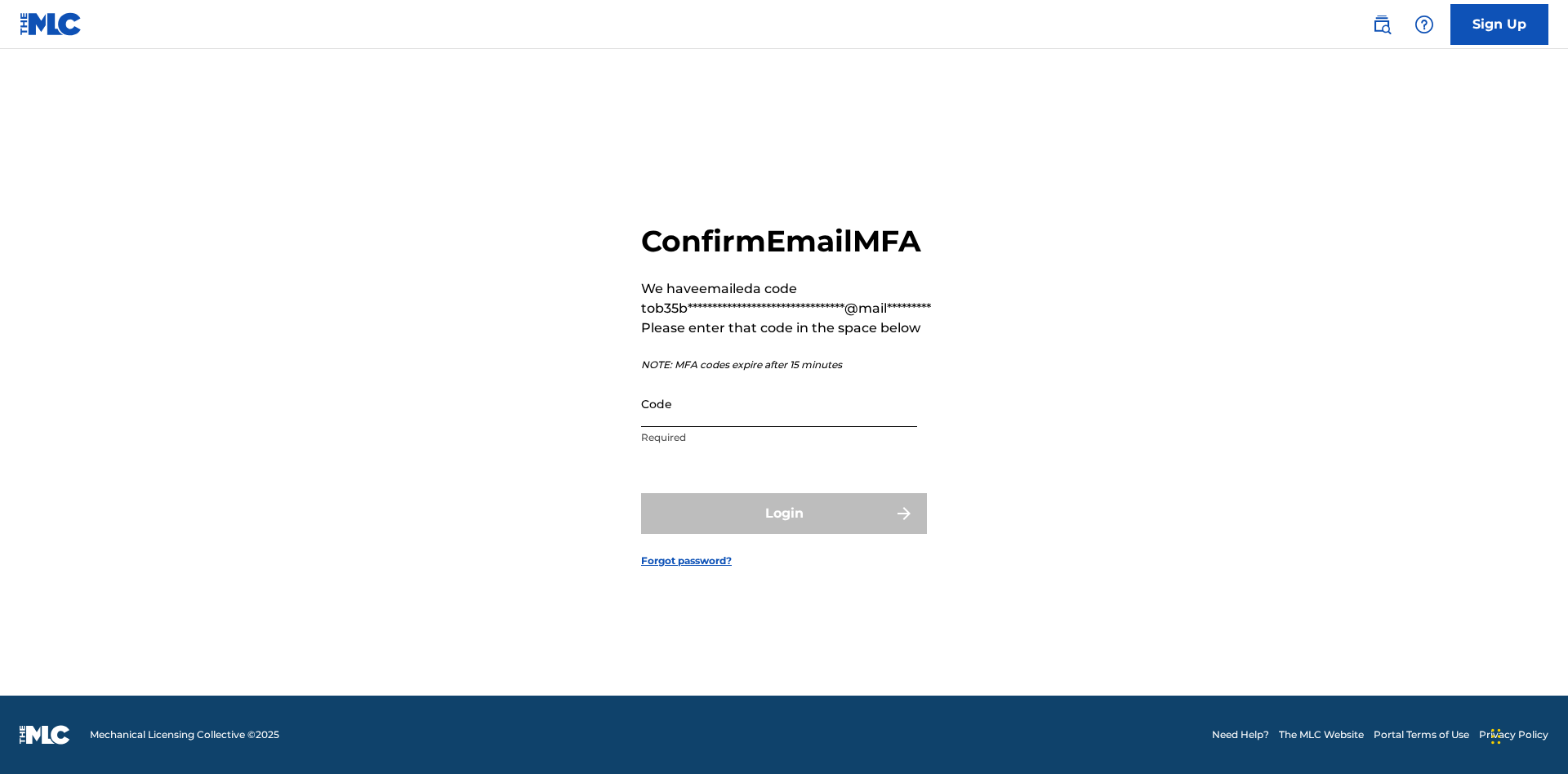
click at [779, 403] on input "Code" at bounding box center [779, 404] width 276 height 47
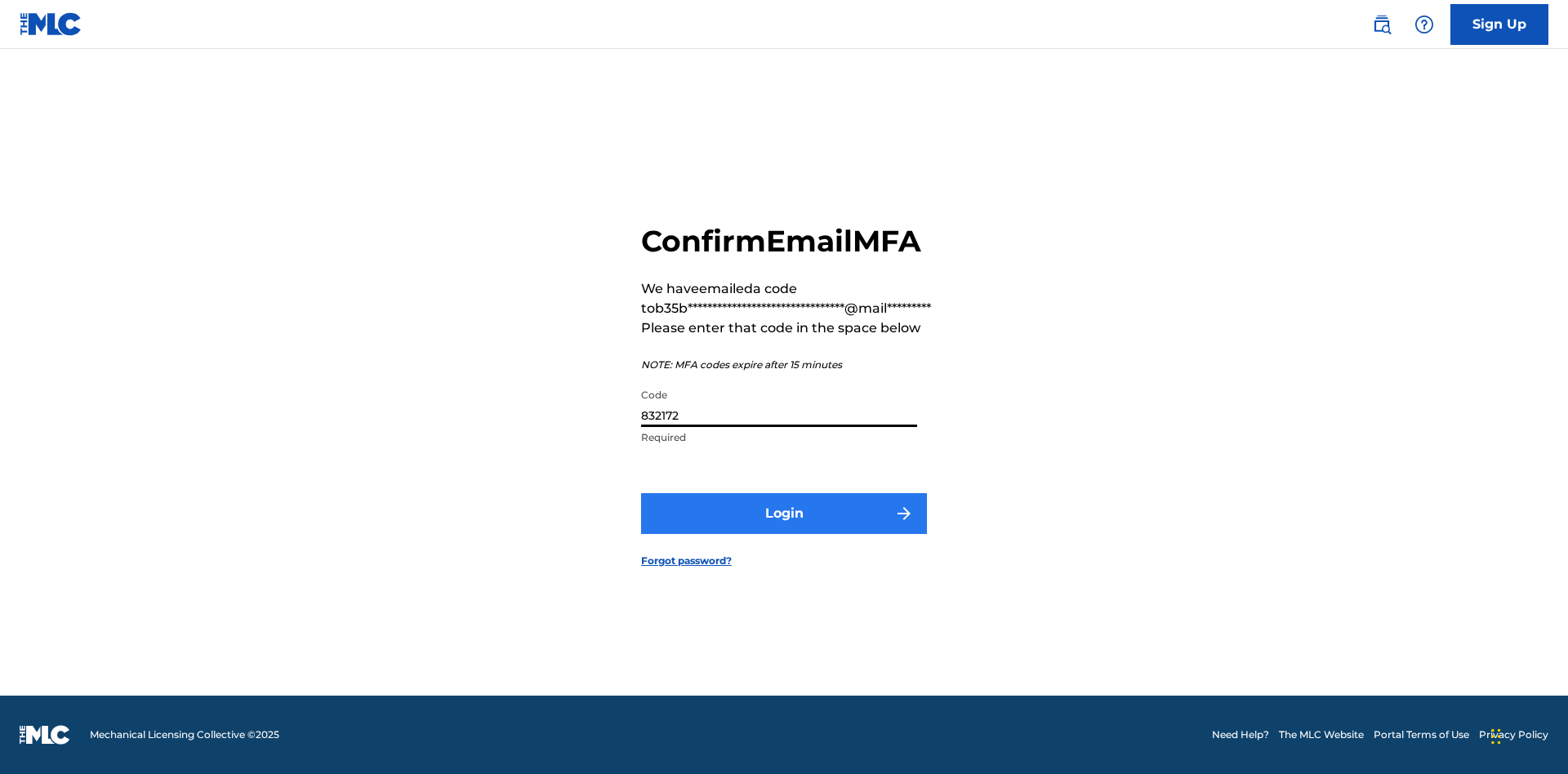
type input "832172"
click at [784, 513] on button "Login" at bounding box center [784, 513] width 286 height 41
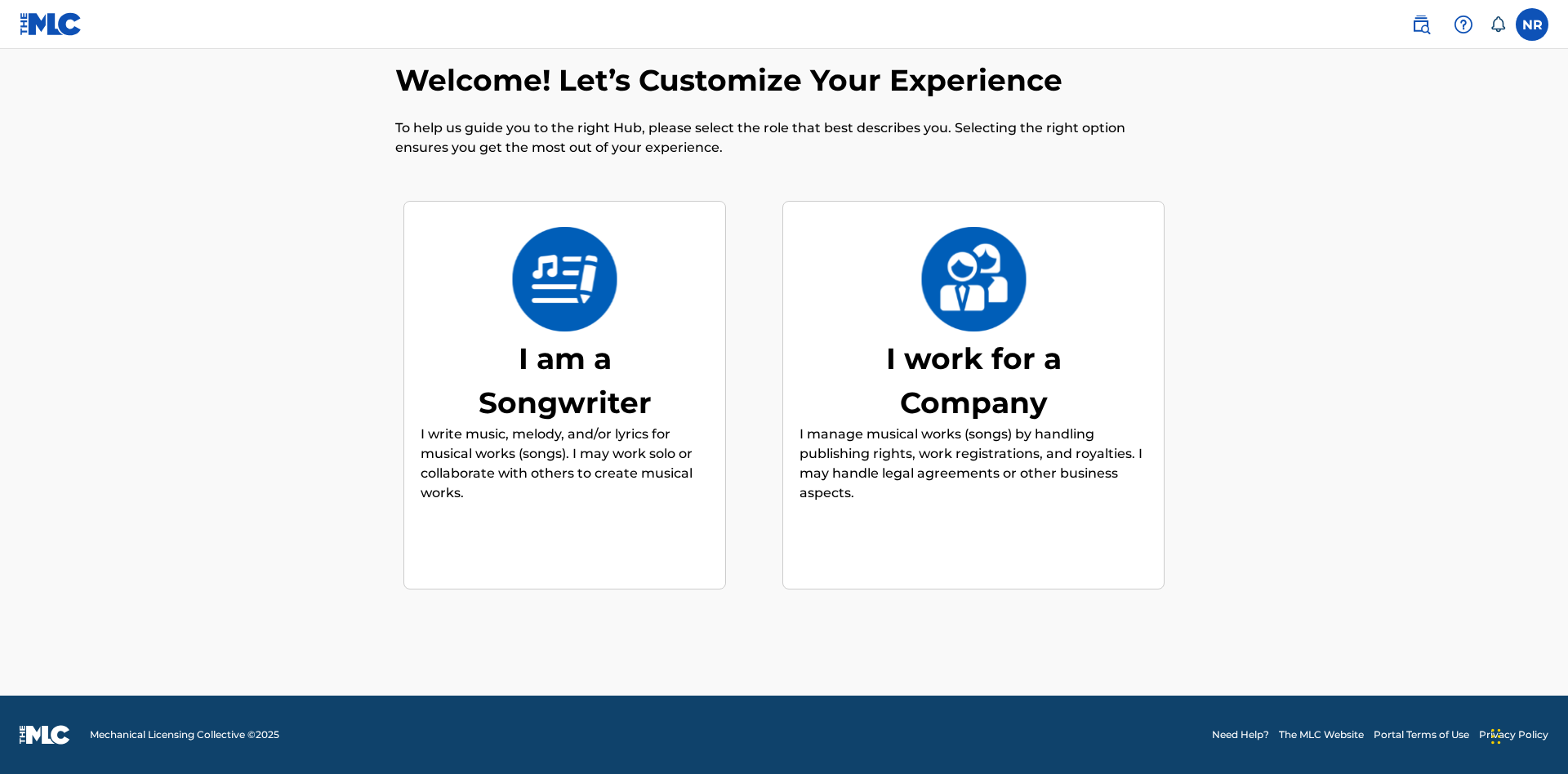
click at [565, 380] on div "I am a Songwriter" at bounding box center [565, 381] width 245 height 88
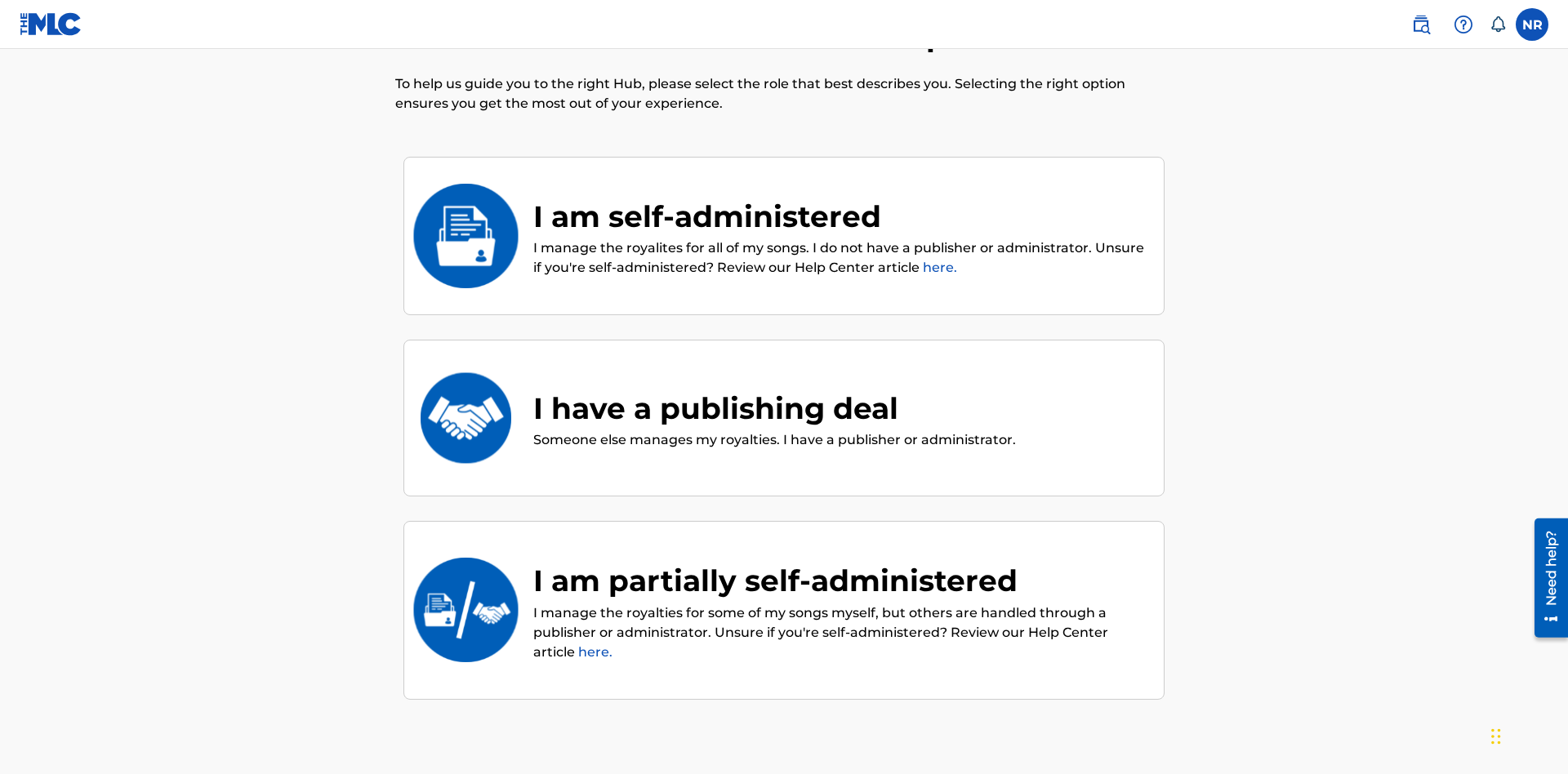
scroll to position [74, 0]
